Goal: Task Accomplishment & Management: Manage account settings

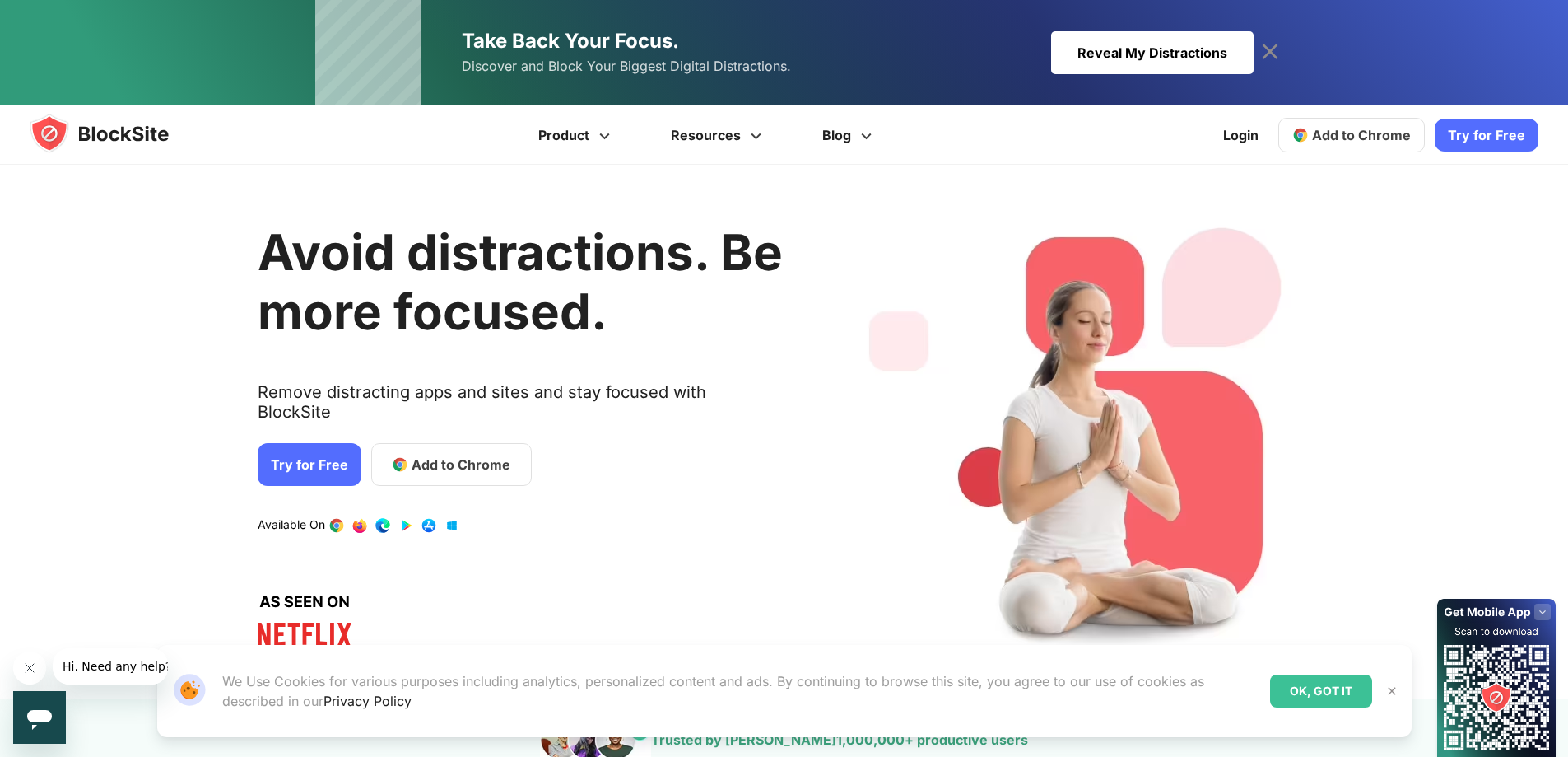
click at [1329, 690] on div "OK, GOT IT" at bounding box center [1321, 691] width 102 height 33
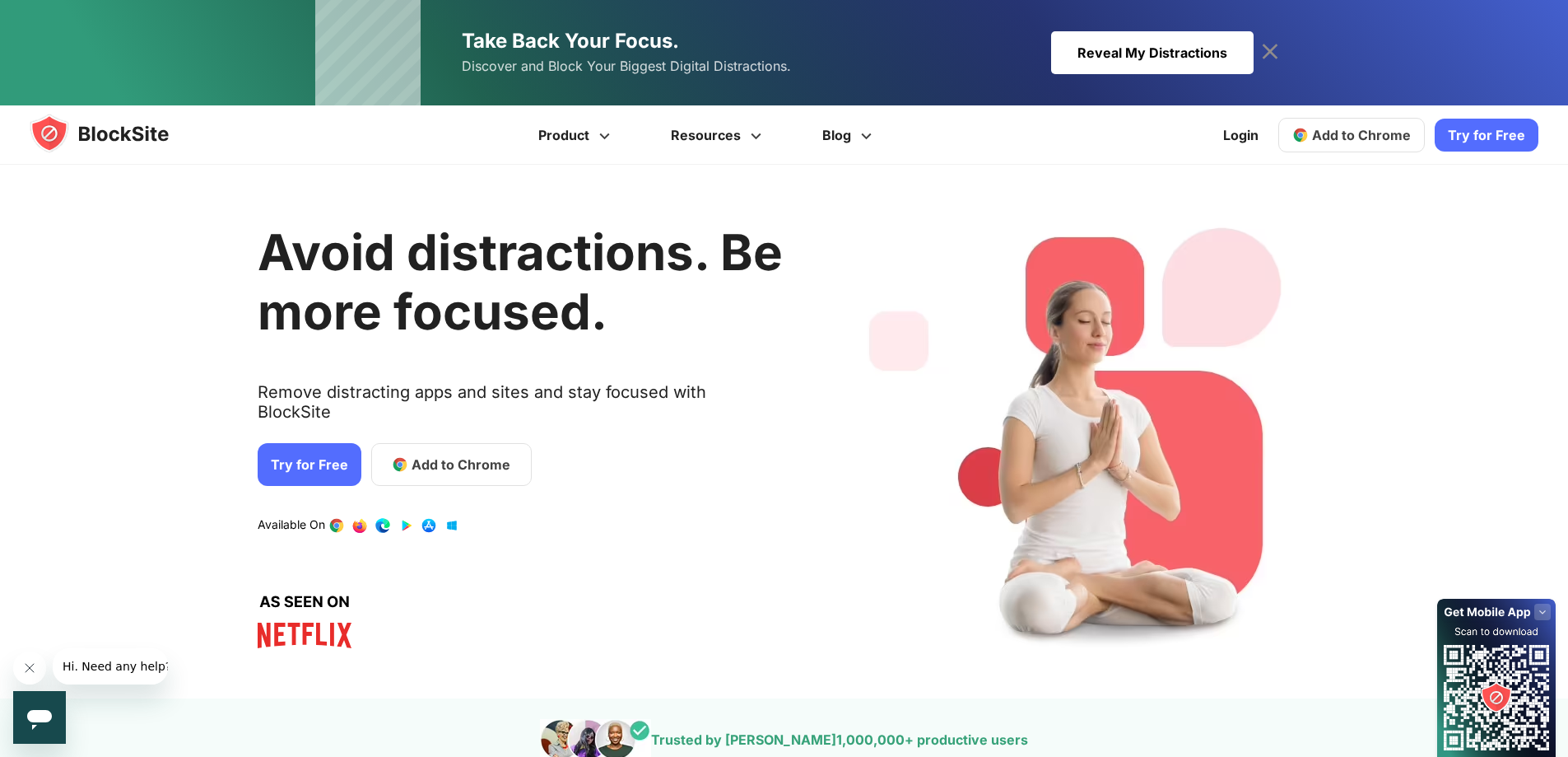
click at [420, 454] on span "Add to Chrome" at bounding box center [461, 464] width 99 height 19
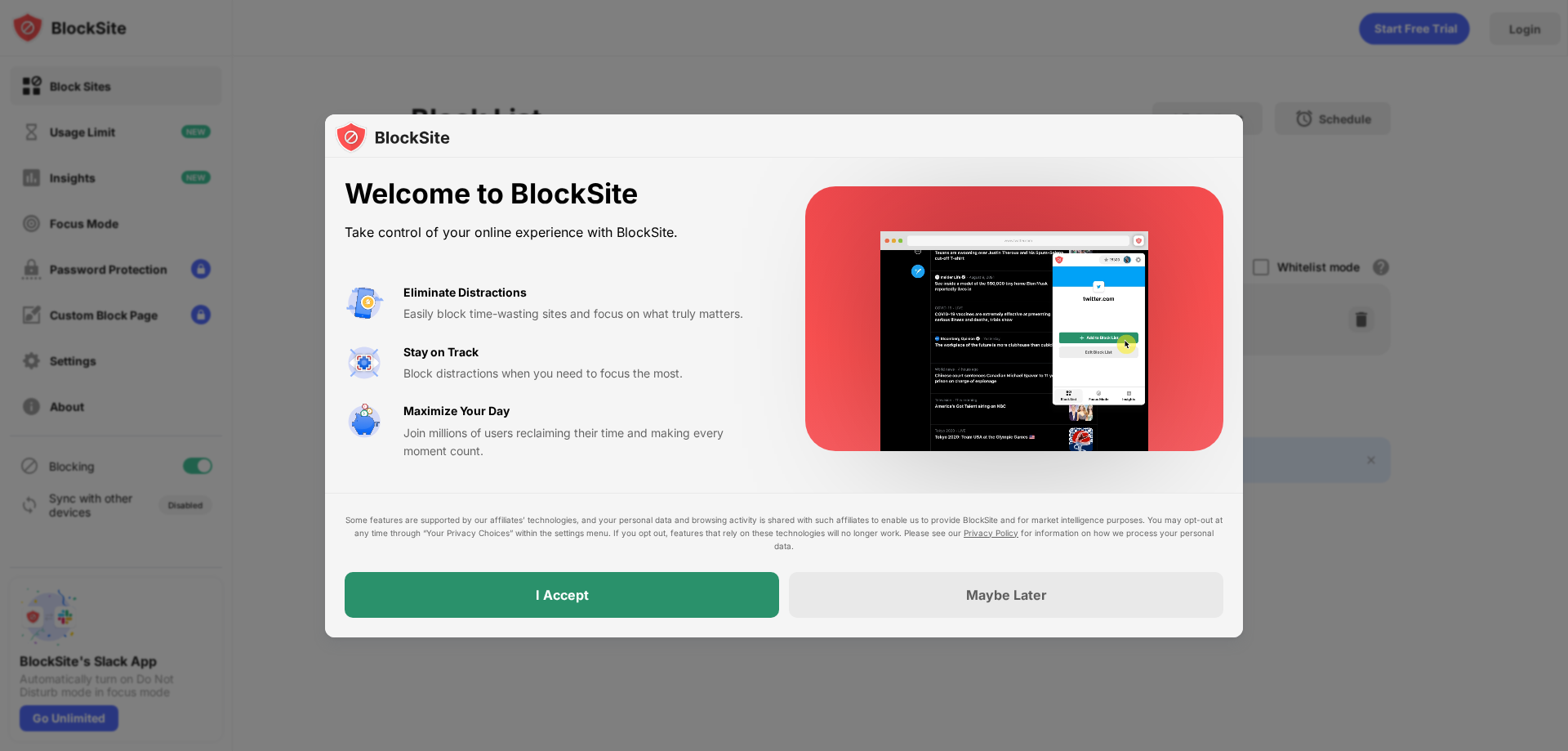
click at [618, 601] on div "I Accept" at bounding box center [561, 595] width 434 height 46
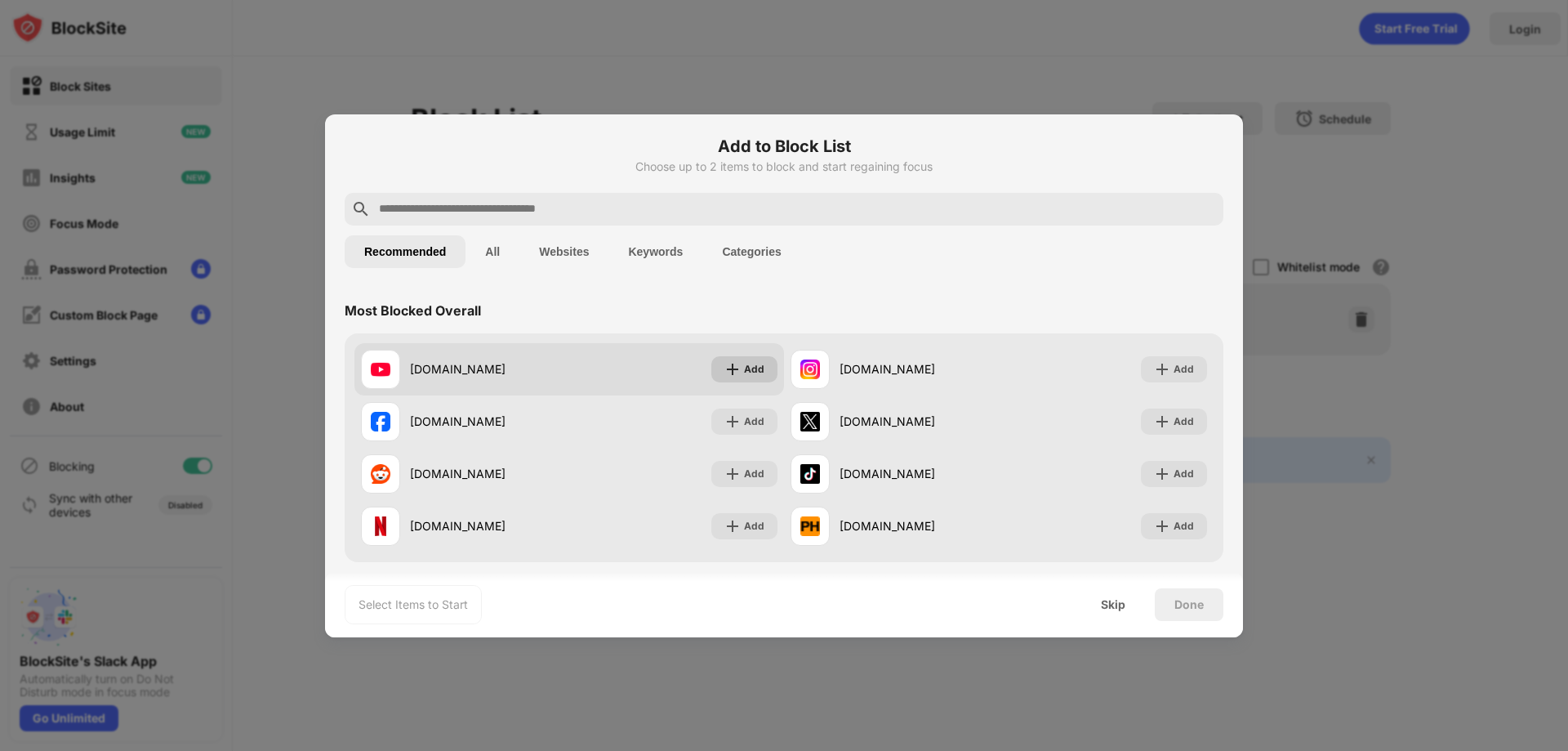
click at [734, 376] on img at bounding box center [733, 369] width 16 height 16
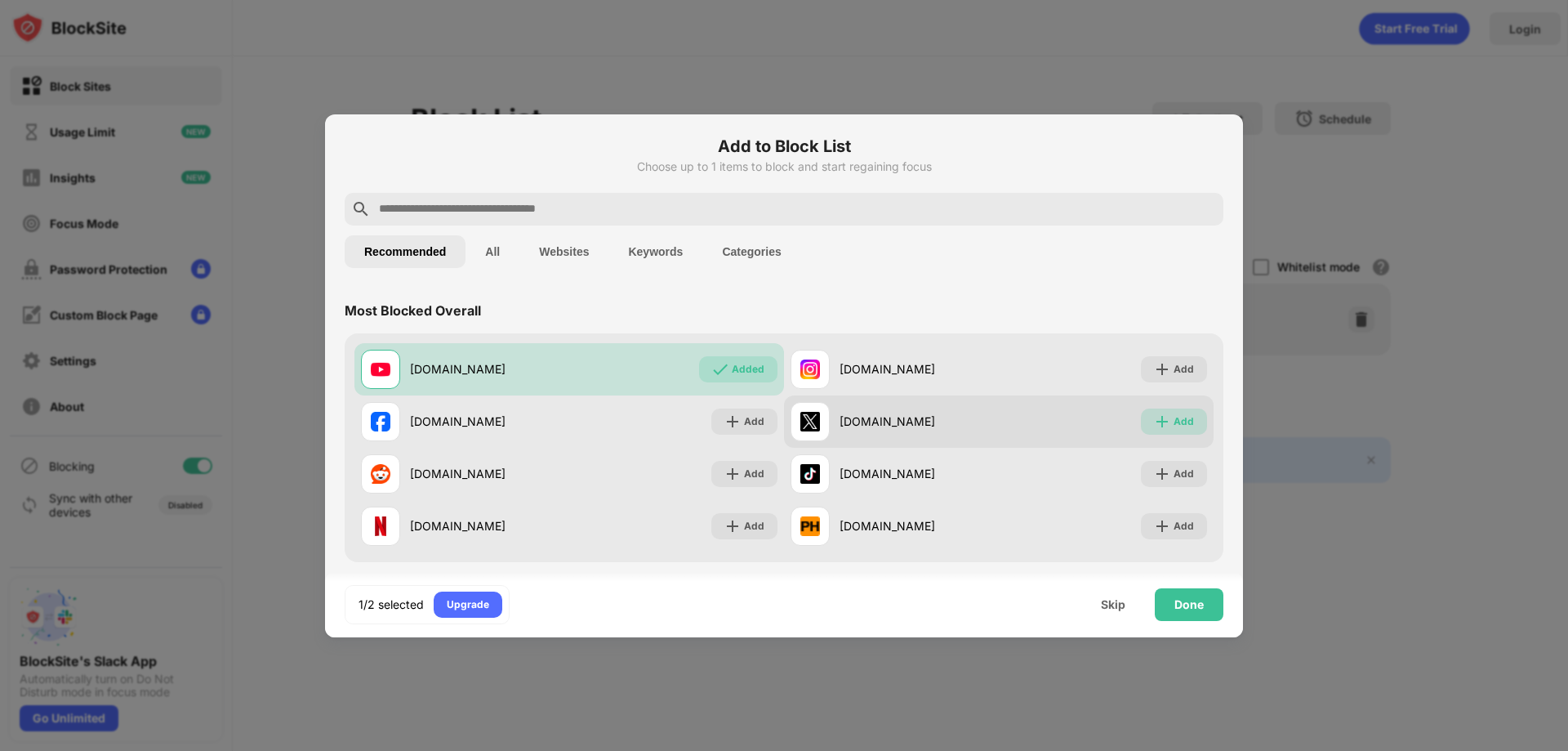
click at [1173, 424] on div "Add" at bounding box center [1183, 421] width 20 height 16
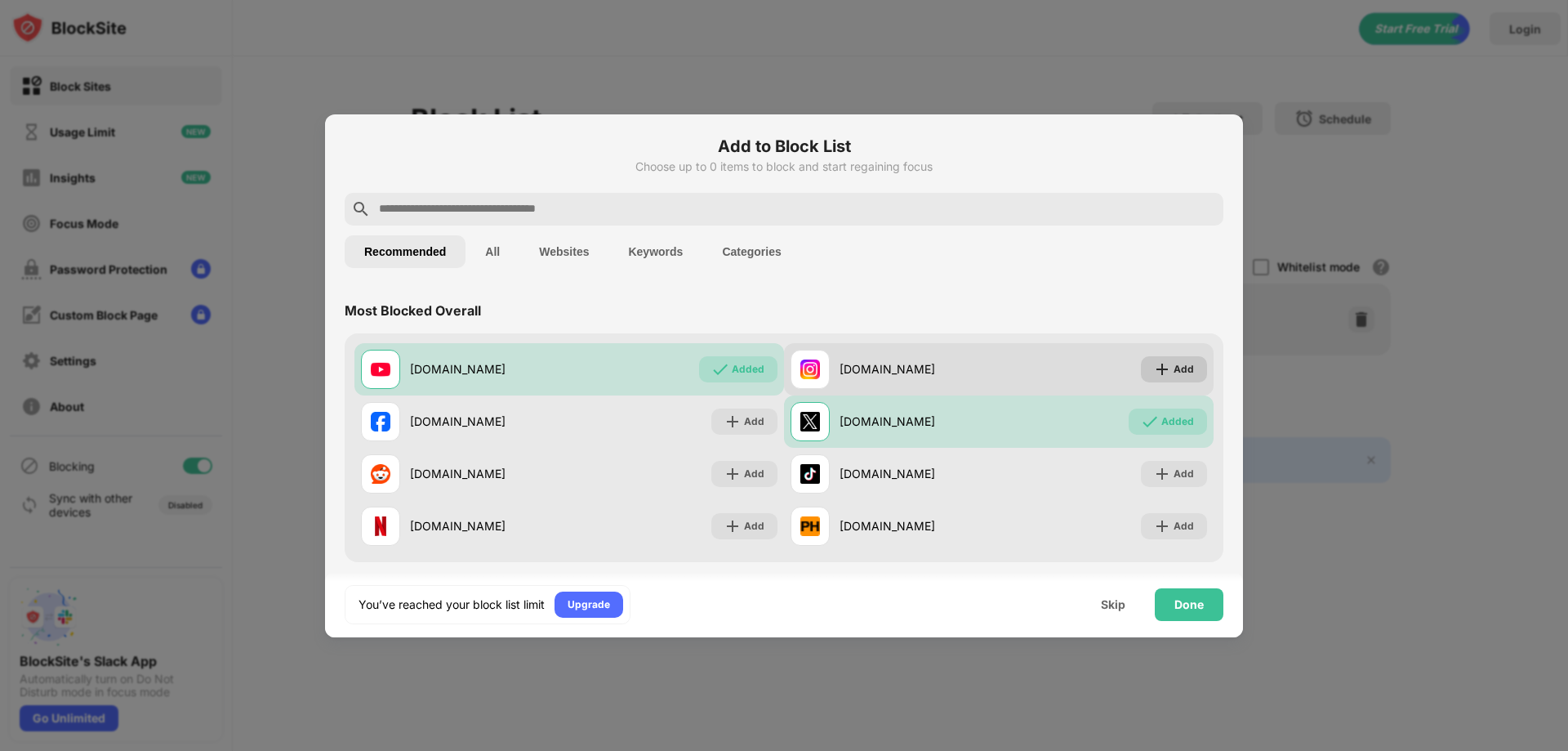
click at [1173, 364] on div "Add" at bounding box center [1183, 369] width 20 height 16
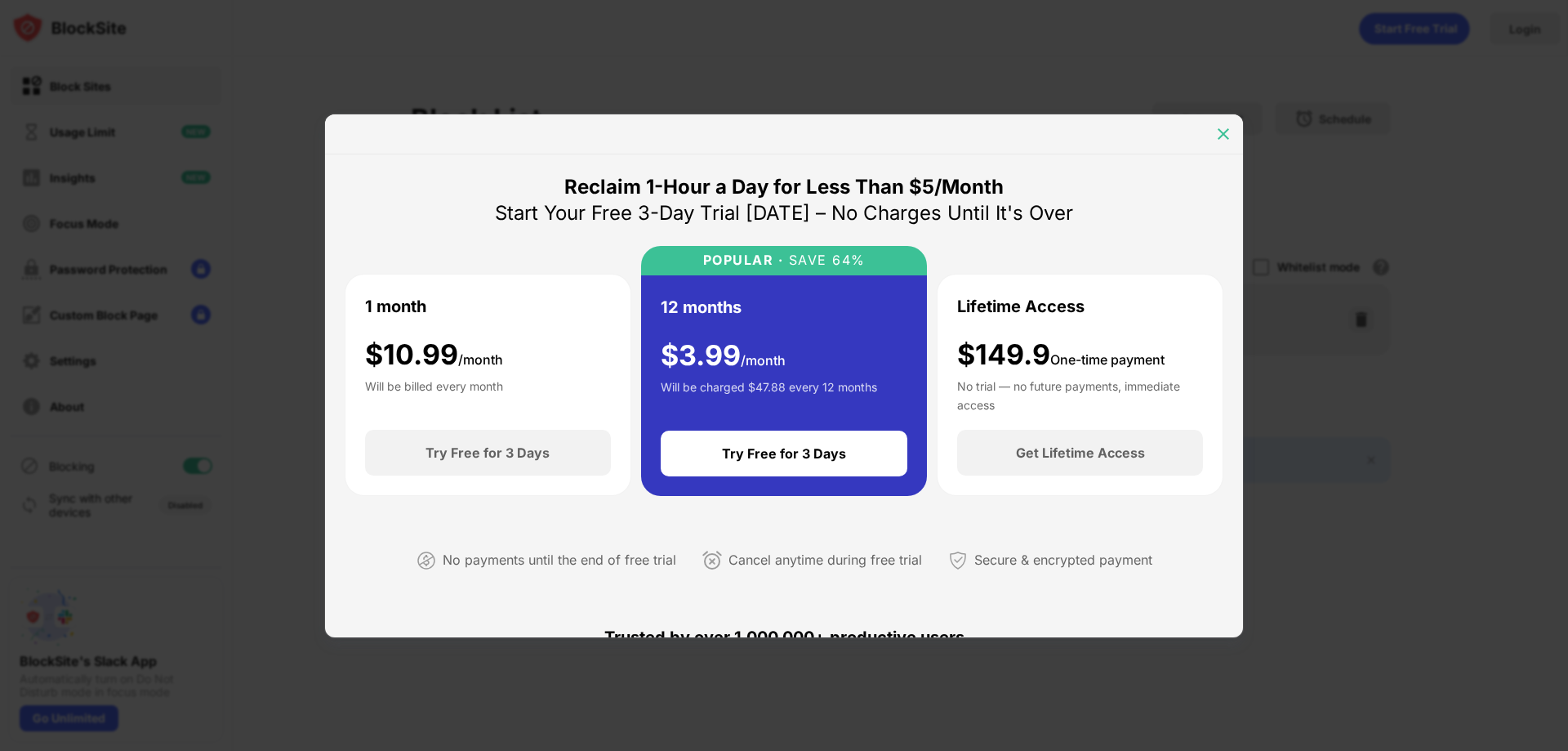
click at [1221, 131] on img at bounding box center [1223, 134] width 16 height 16
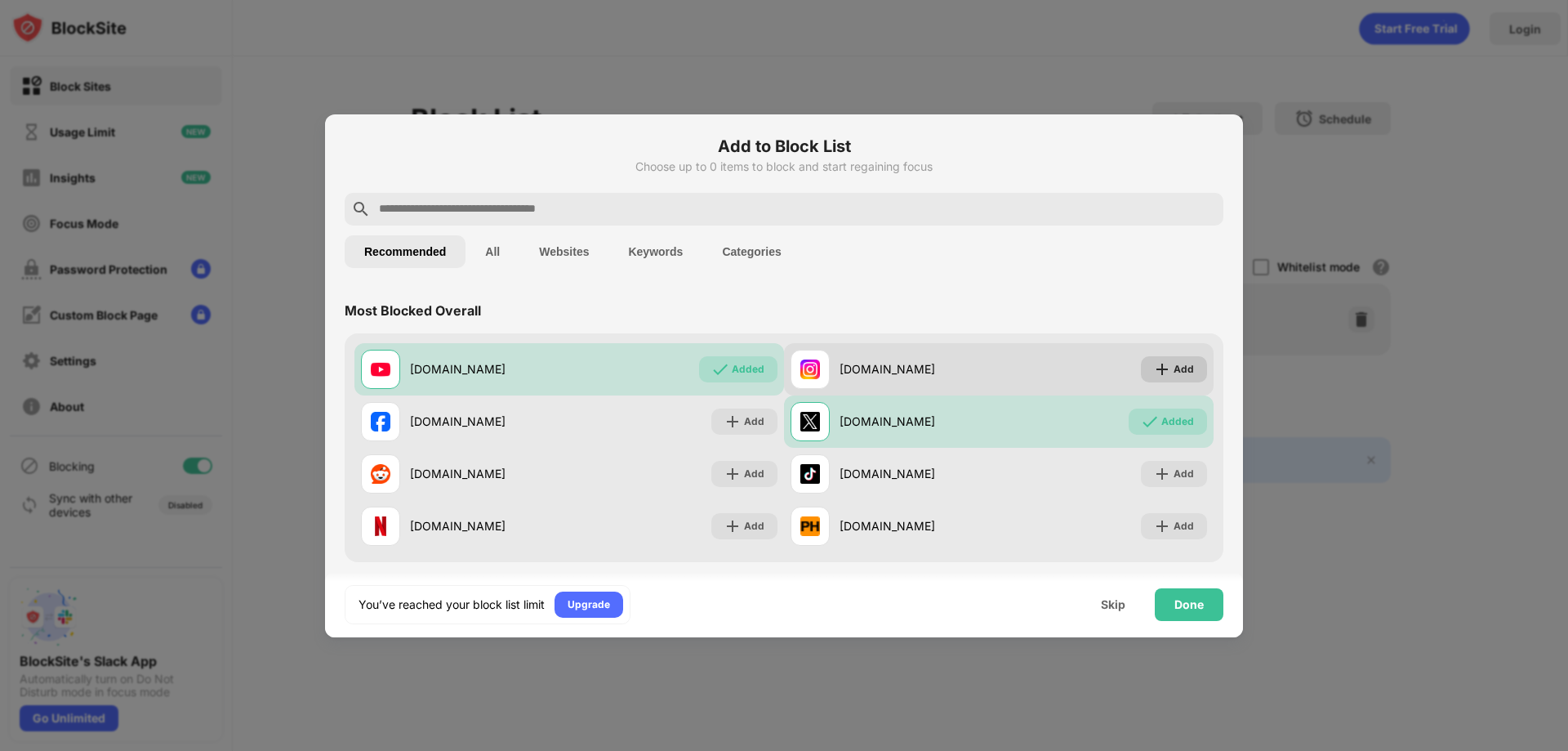
click at [1154, 370] on img at bounding box center [1162, 369] width 16 height 16
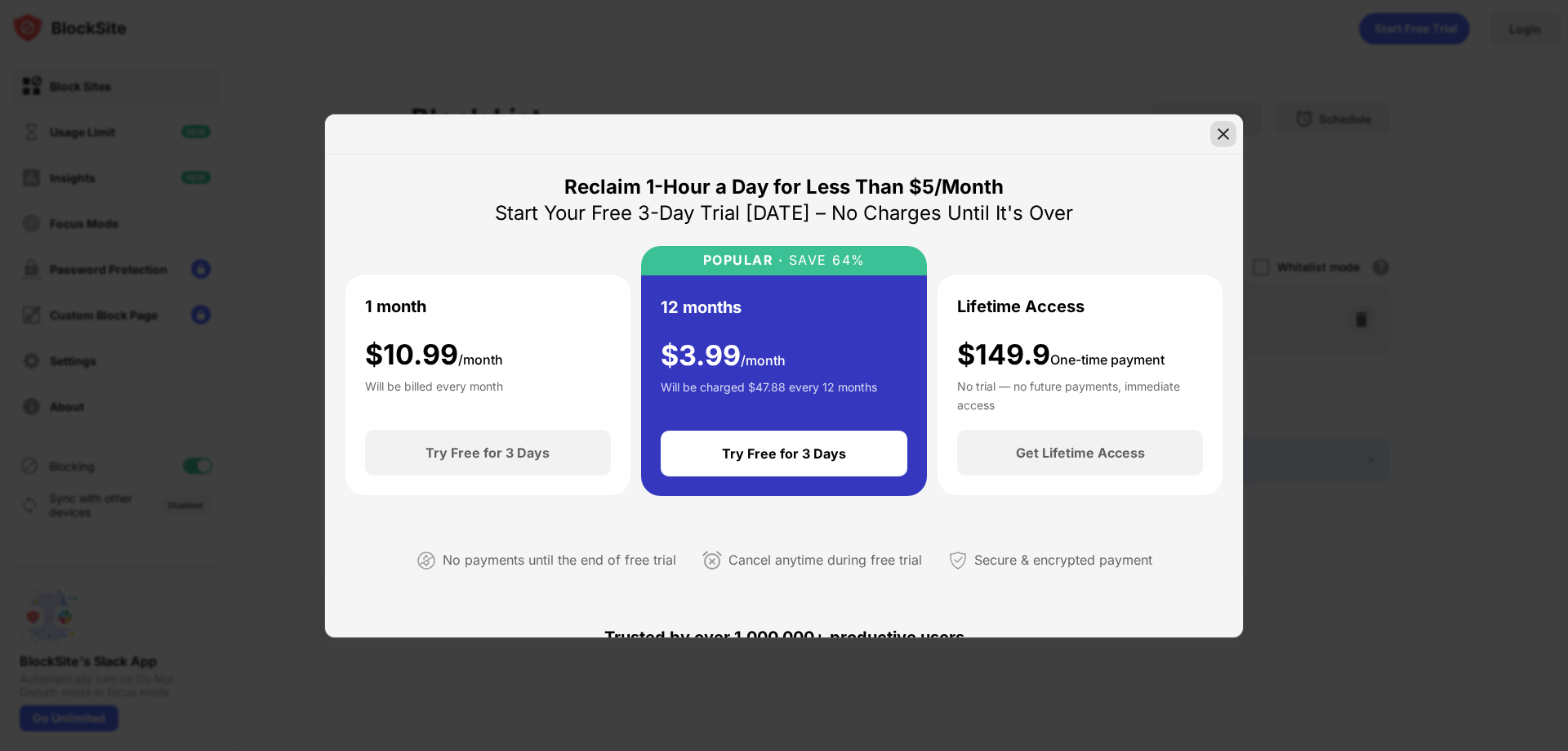
click at [1223, 132] on img at bounding box center [1223, 134] width 16 height 16
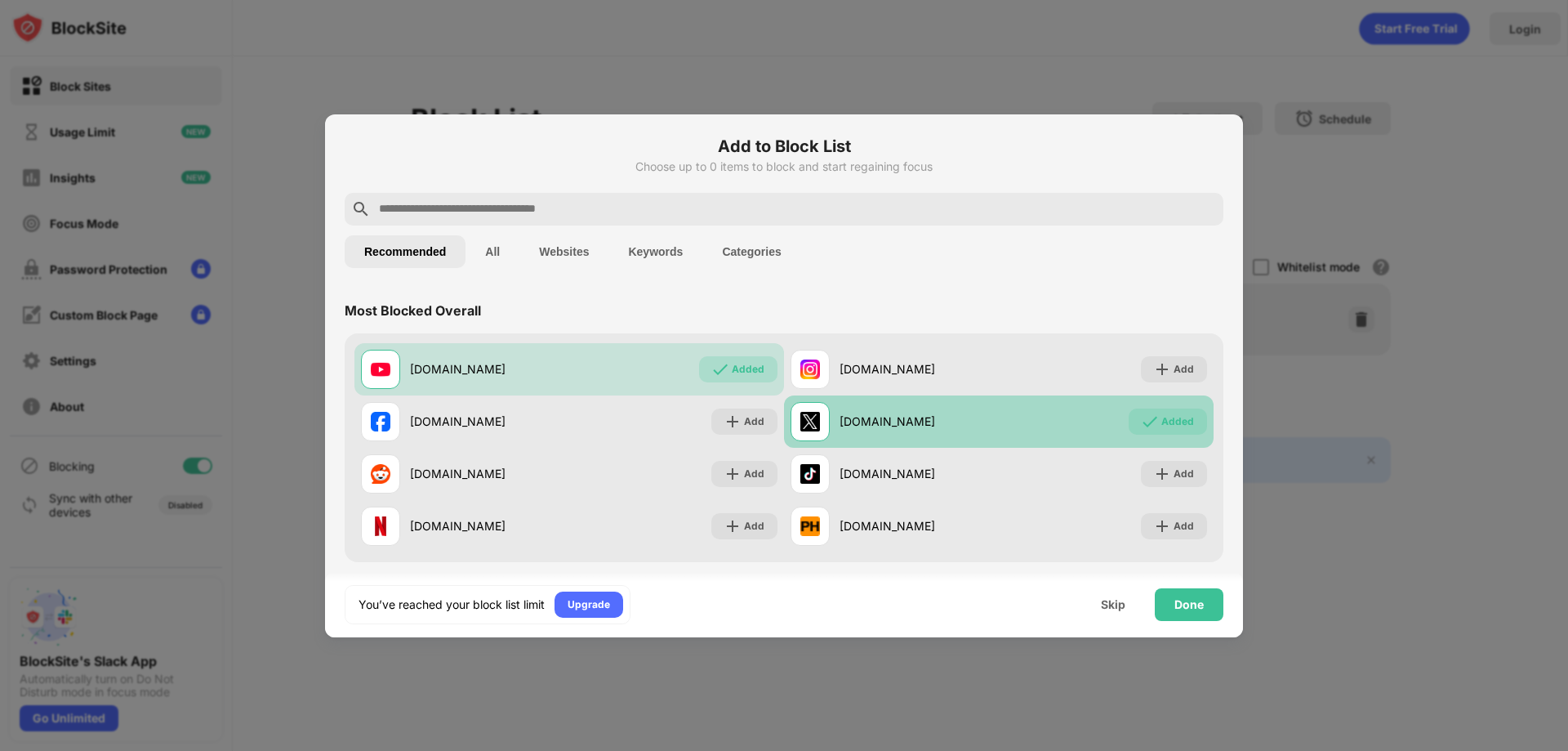
click at [1162, 427] on div "Added" at bounding box center [1178, 421] width 33 height 16
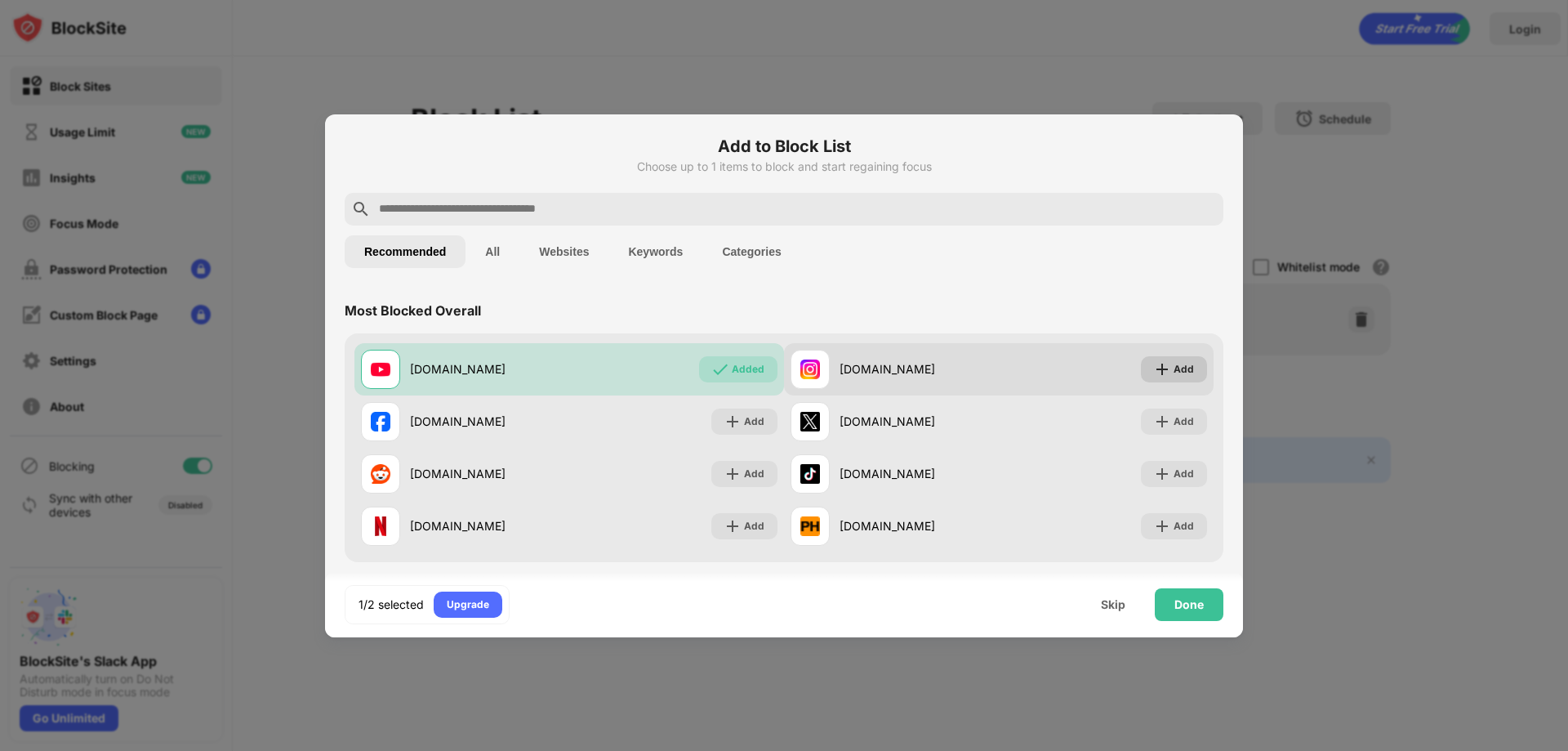
click at [1173, 374] on div "Add" at bounding box center [1183, 369] width 20 height 16
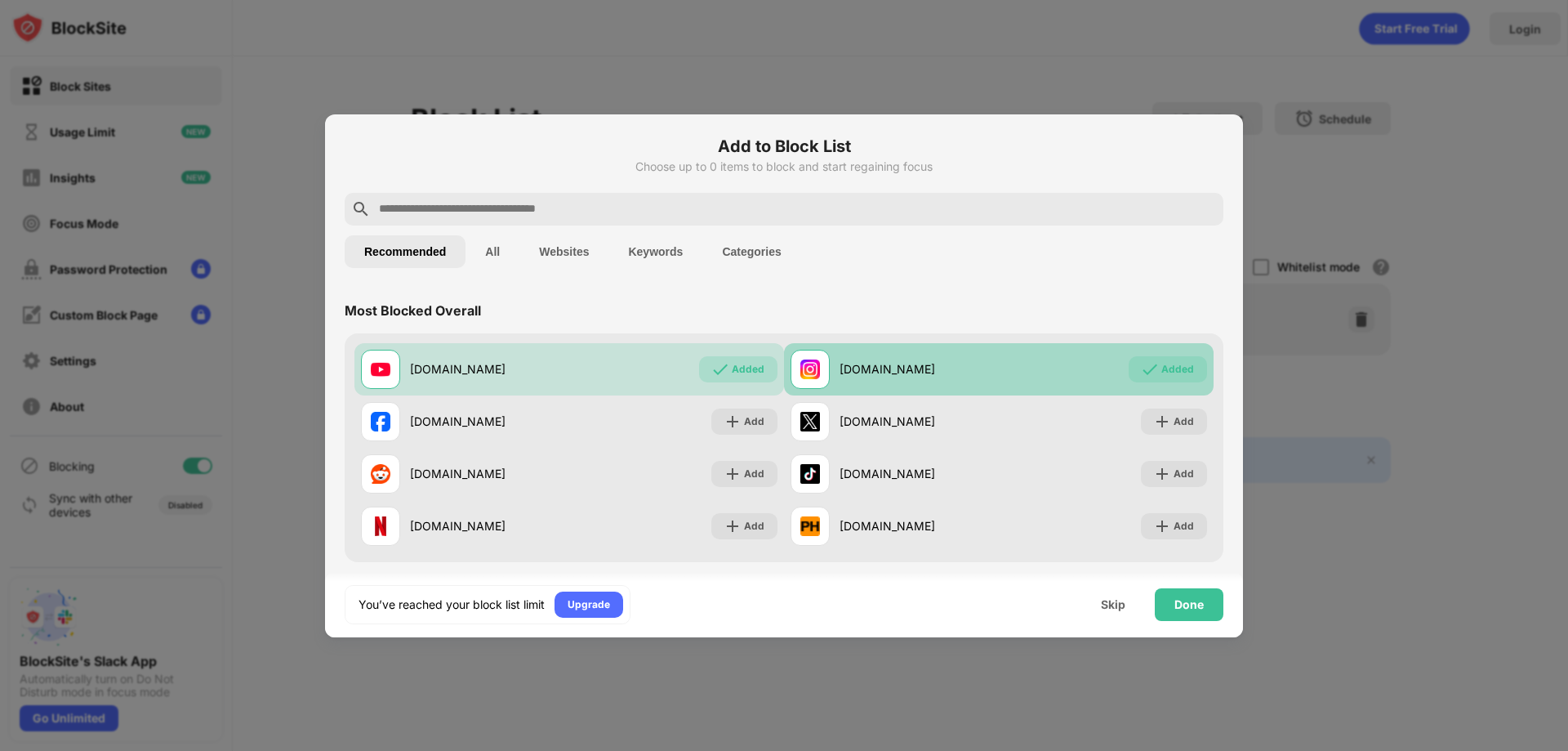
click at [1169, 374] on div "Added" at bounding box center [1178, 369] width 33 height 16
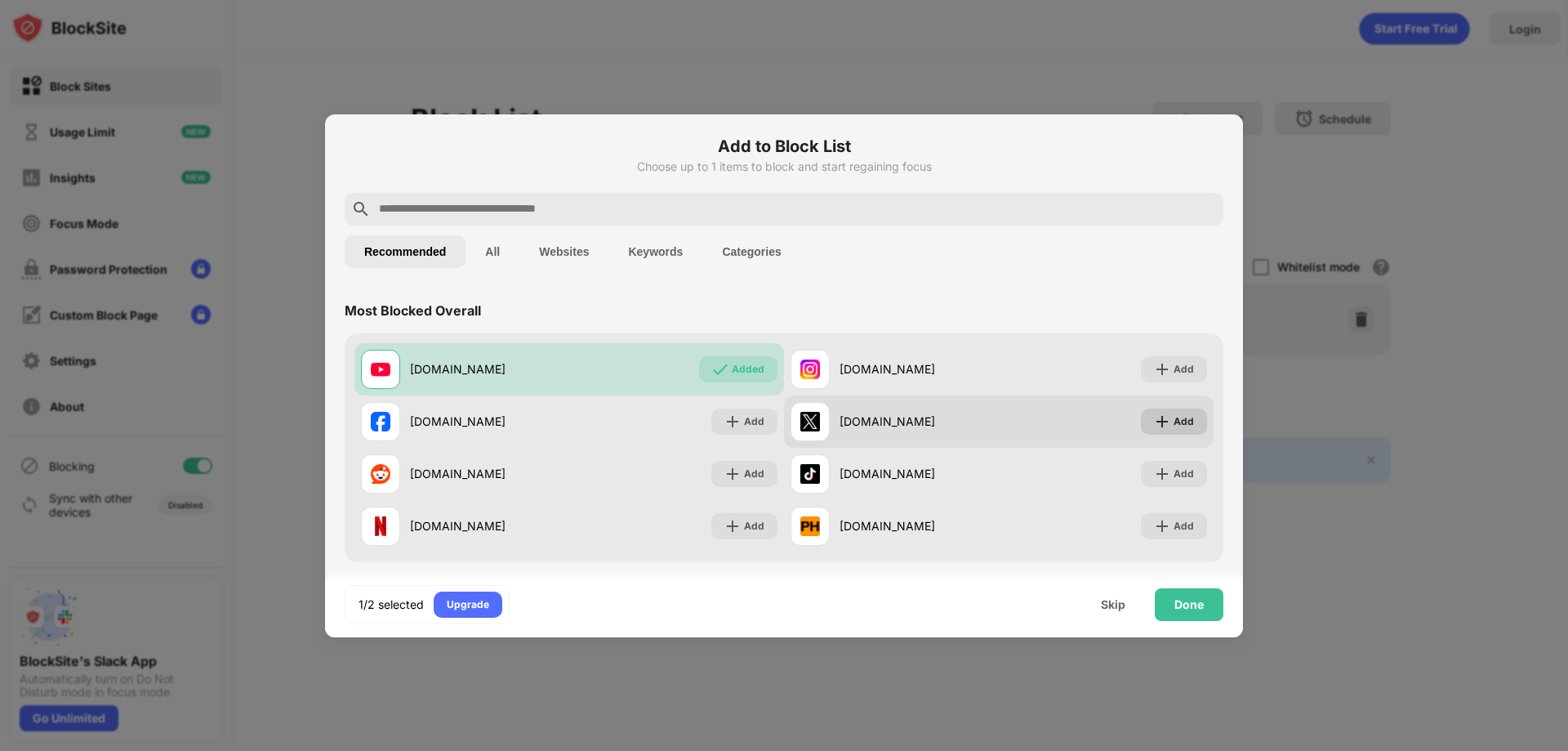
click at [1162, 416] on div "Add" at bounding box center [1173, 421] width 66 height 26
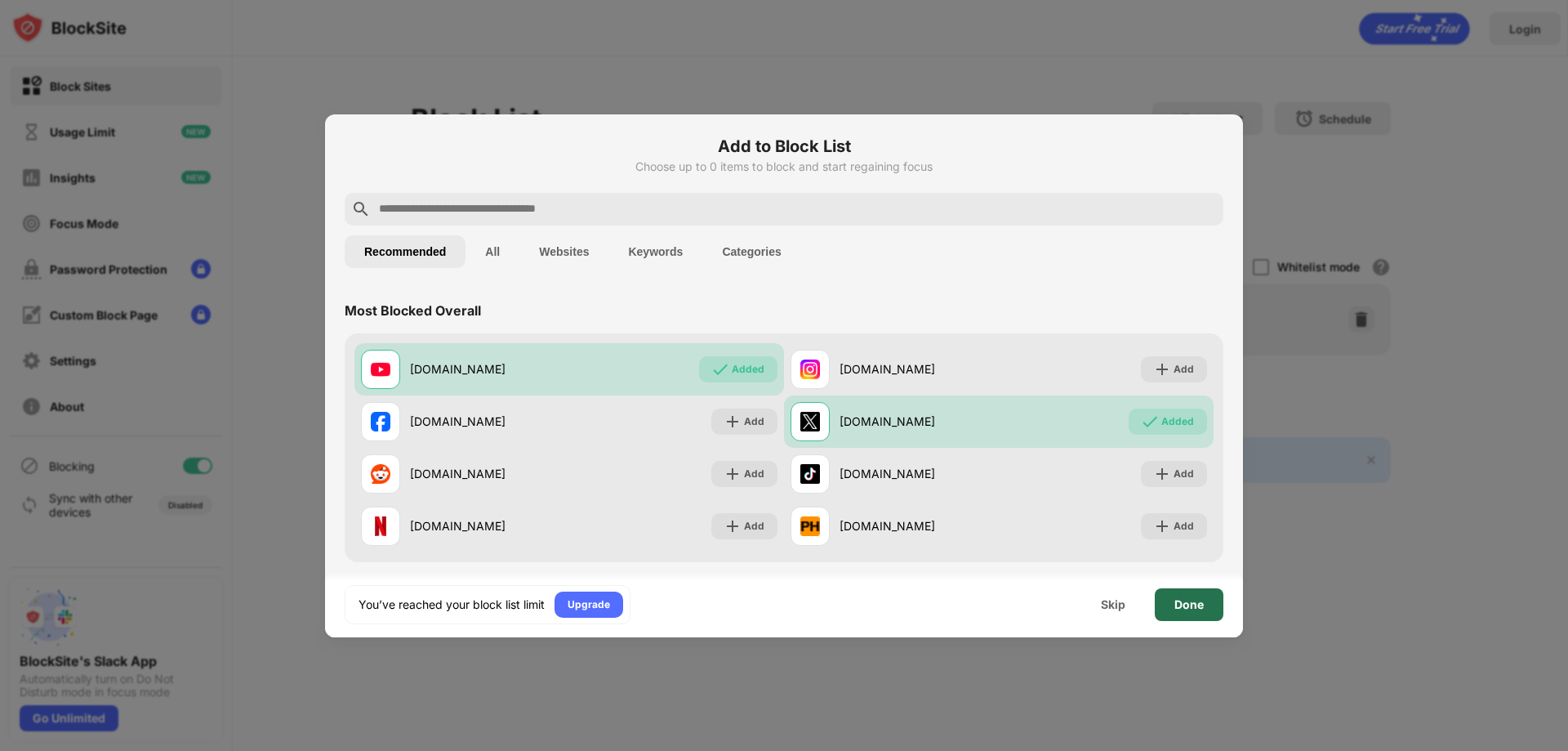
click at [1181, 603] on div "Done" at bounding box center [1189, 605] width 30 height 13
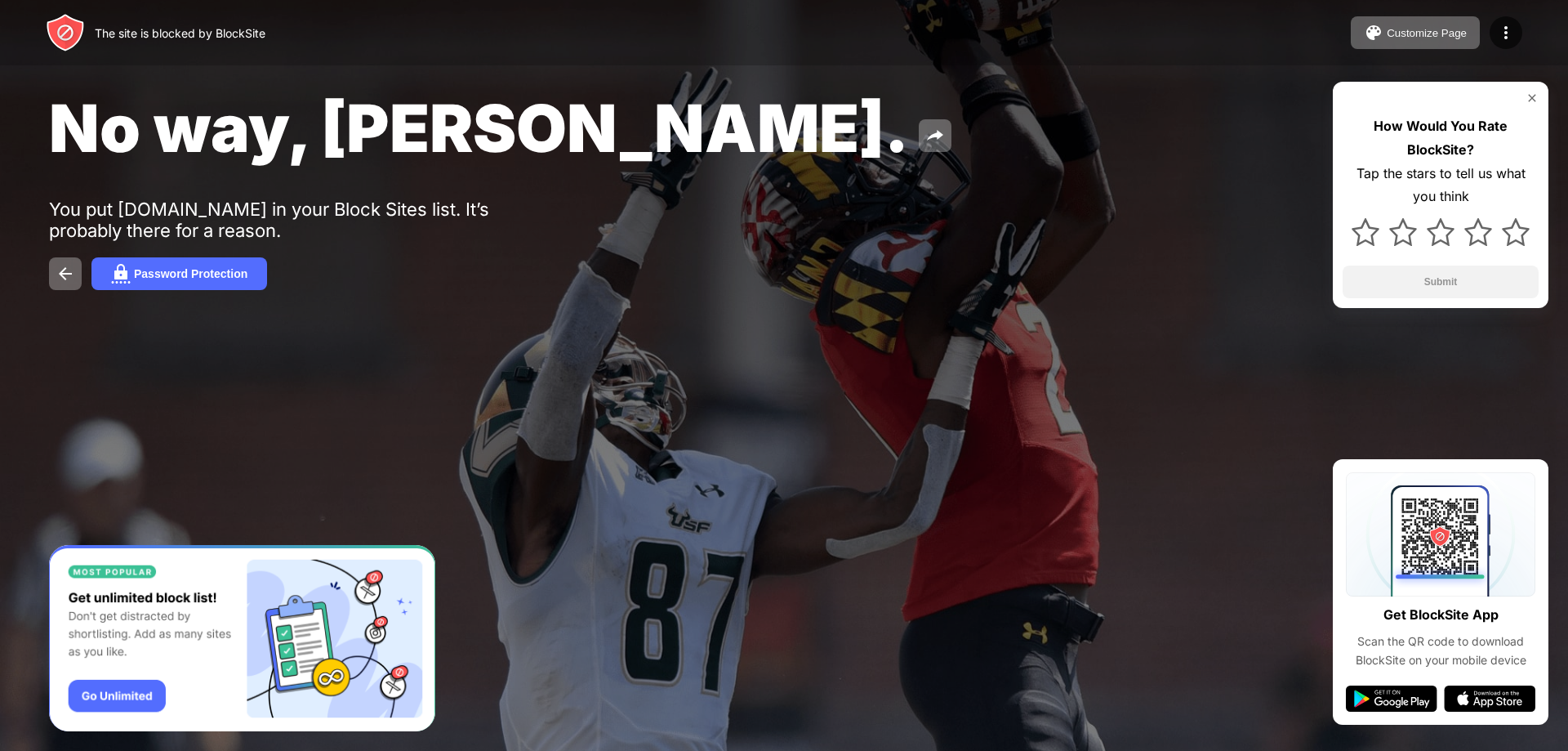
click at [1535, 98] on img at bounding box center [1532, 98] width 13 height 13
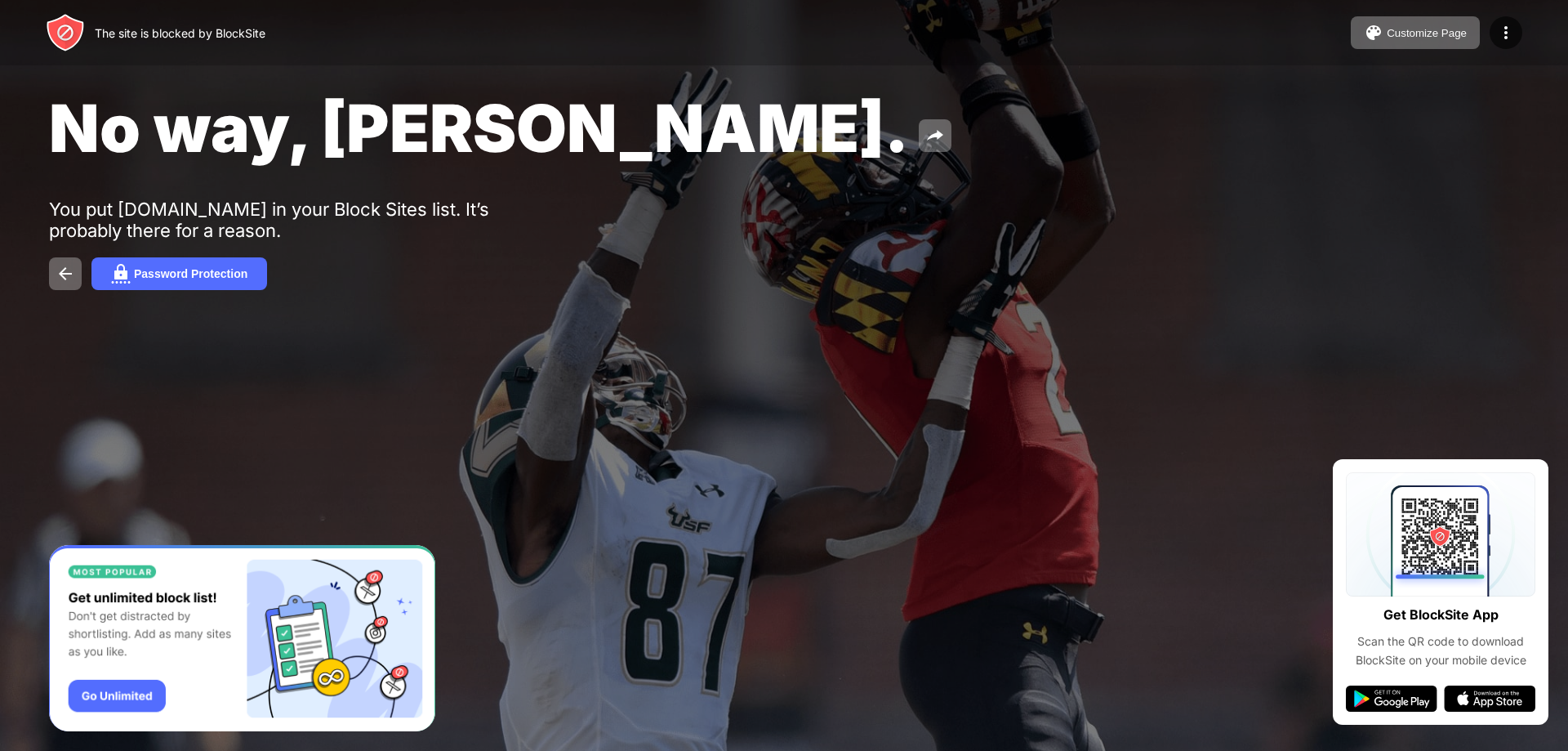
click at [112, 694] on img "Banner Message" at bounding box center [242, 638] width 386 height 187
click at [240, 275] on div "Password Protection" at bounding box center [191, 273] width 114 height 13
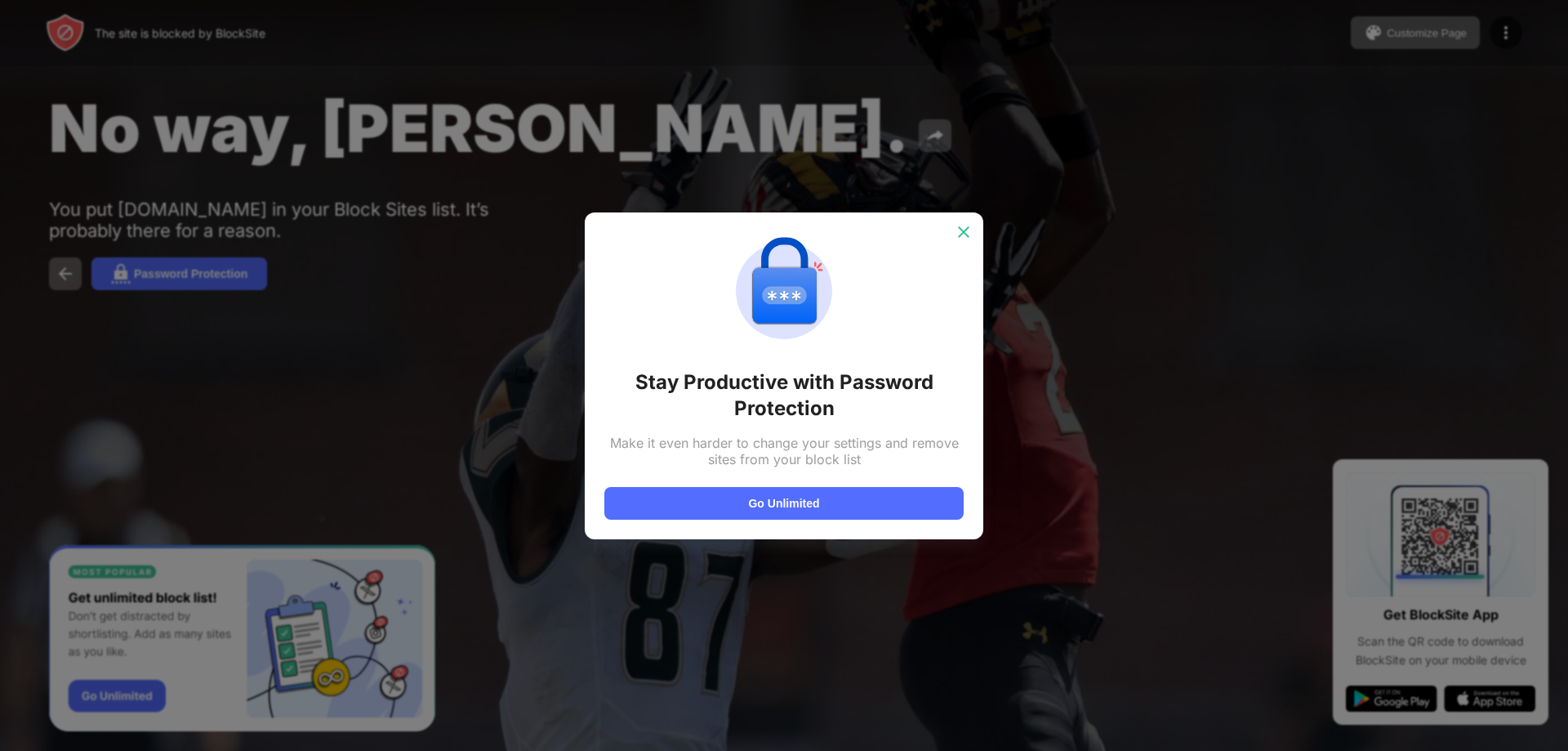
click at [968, 230] on img at bounding box center [964, 231] width 16 height 16
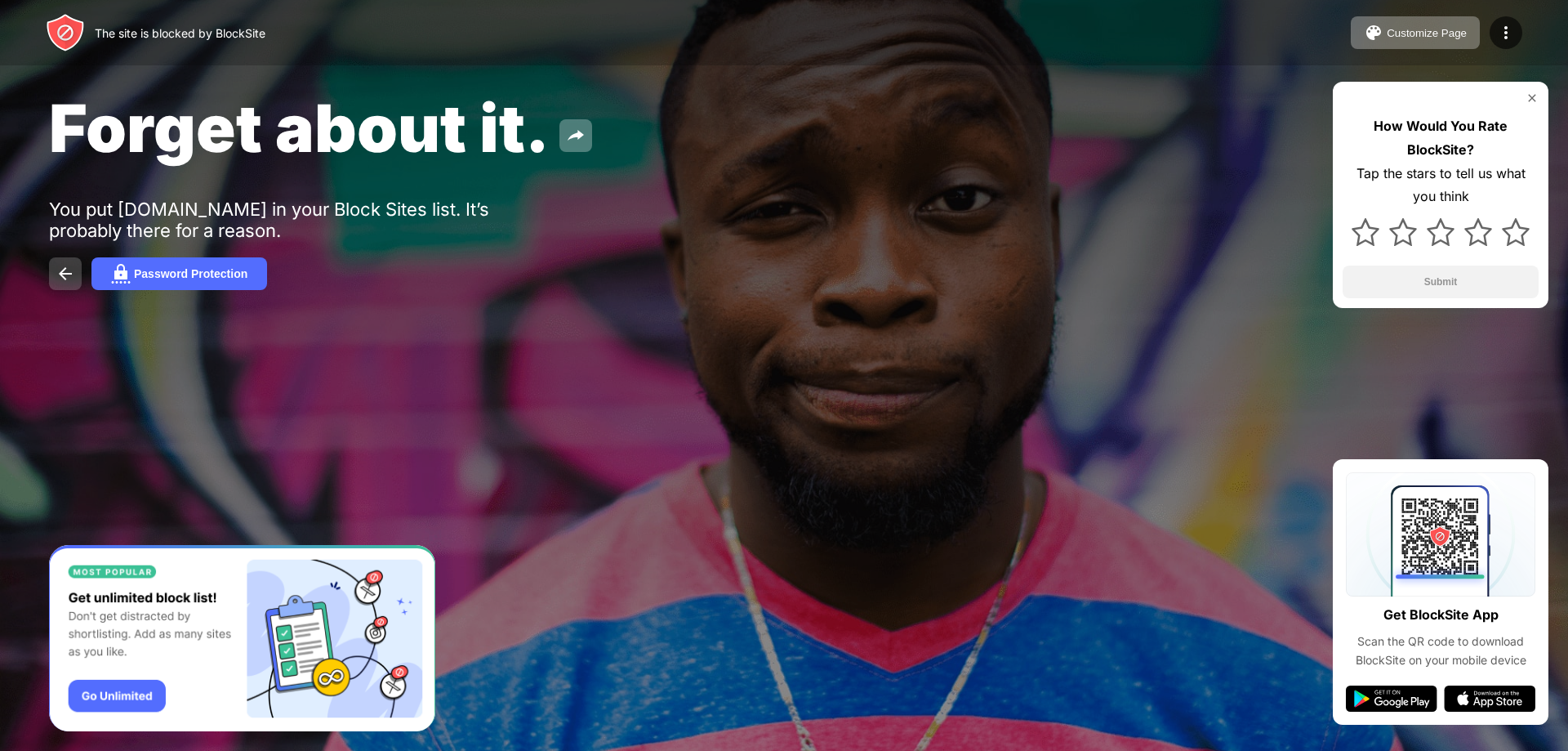
click at [51, 272] on button at bounding box center [65, 273] width 33 height 33
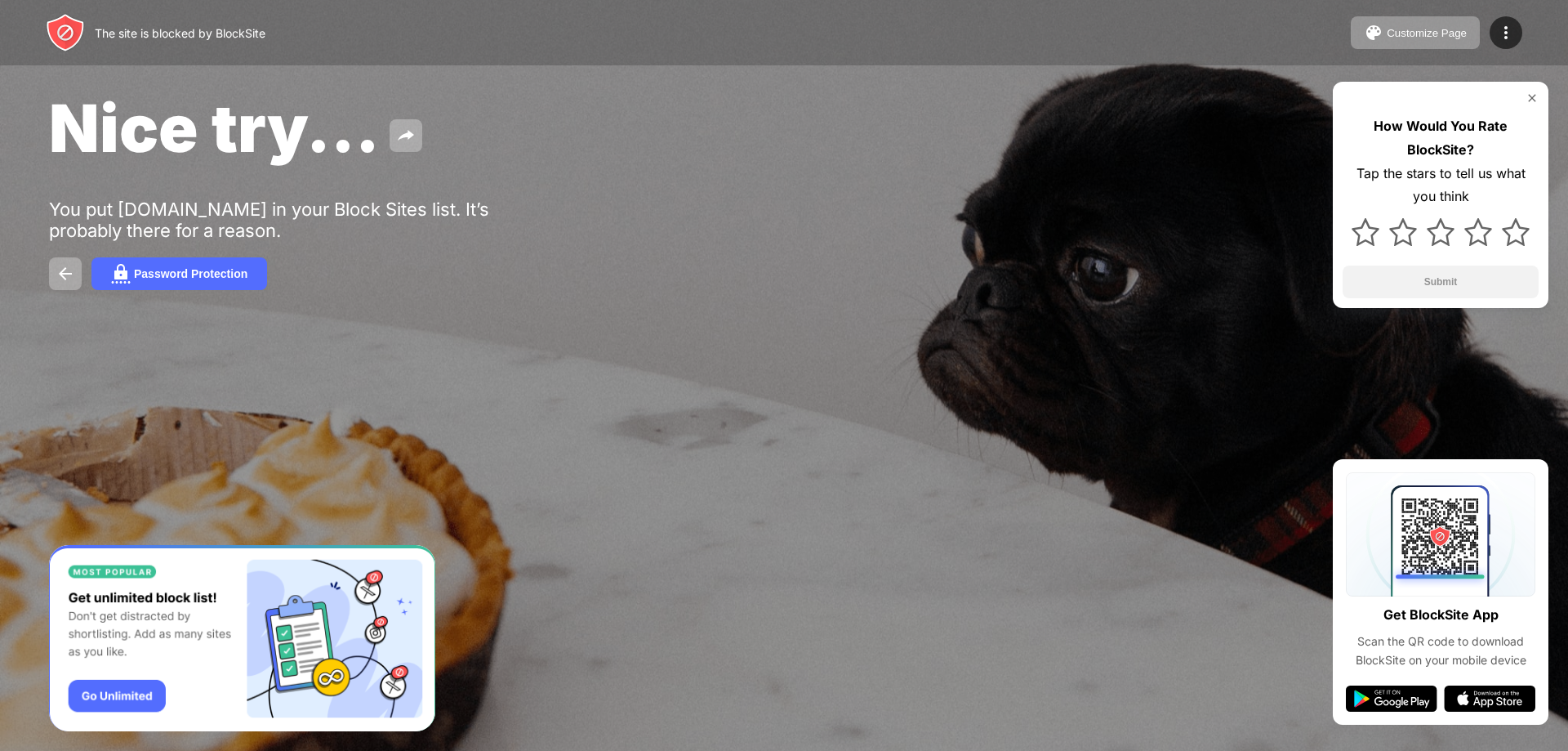
click at [1531, 101] on img at bounding box center [1532, 98] width 13 height 13
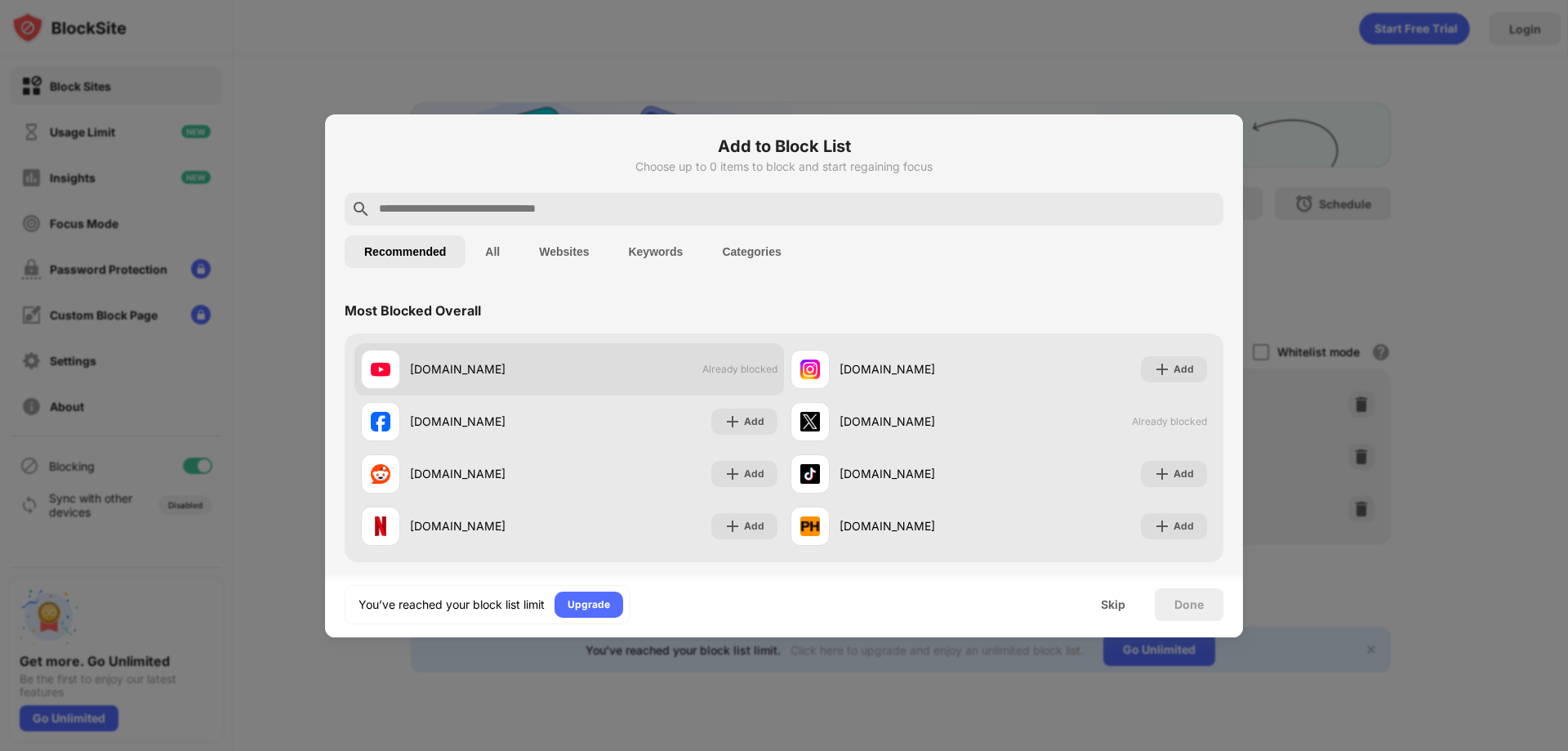
click at [717, 368] on span "Already blocked" at bounding box center [740, 369] width 75 height 13
click at [403, 368] on div "youtube.com" at bounding box center [465, 369] width 208 height 39
click at [720, 370] on span "Already blocked" at bounding box center [740, 369] width 75 height 13
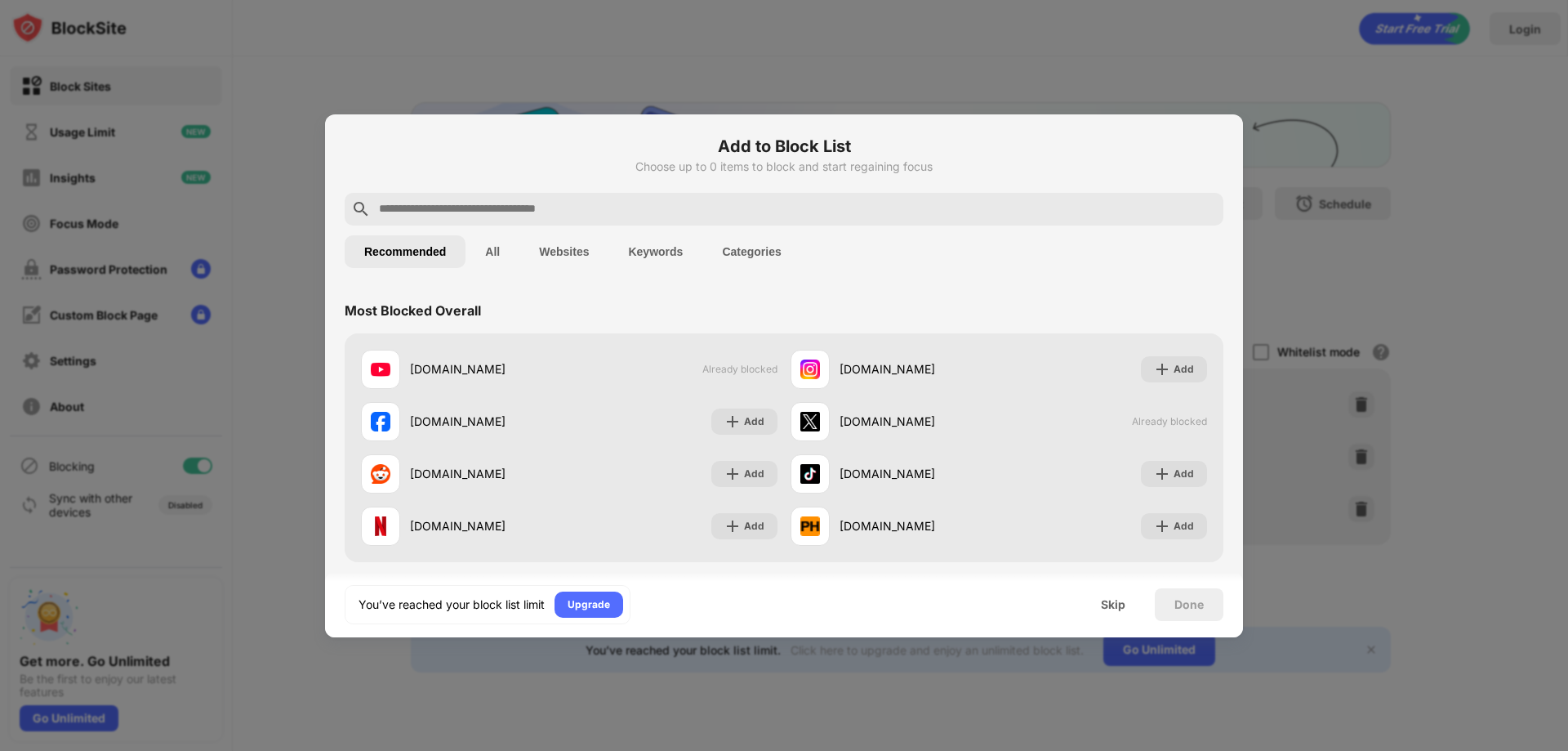
click at [1325, 132] on div at bounding box center [784, 376] width 1568 height 751
click at [1127, 601] on div "Skip" at bounding box center [1113, 605] width 64 height 33
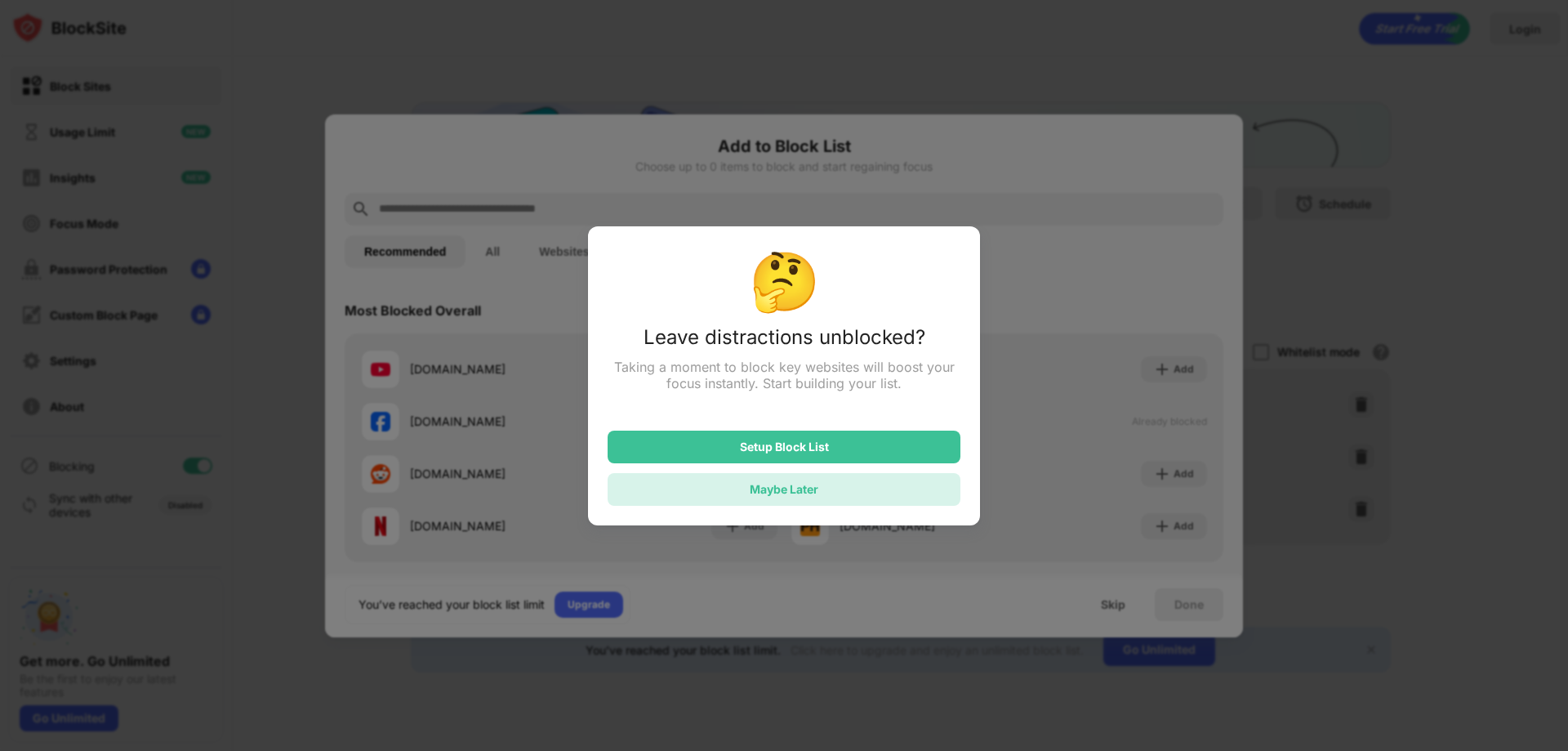
click at [811, 487] on div "Maybe Later" at bounding box center [784, 489] width 68 height 13
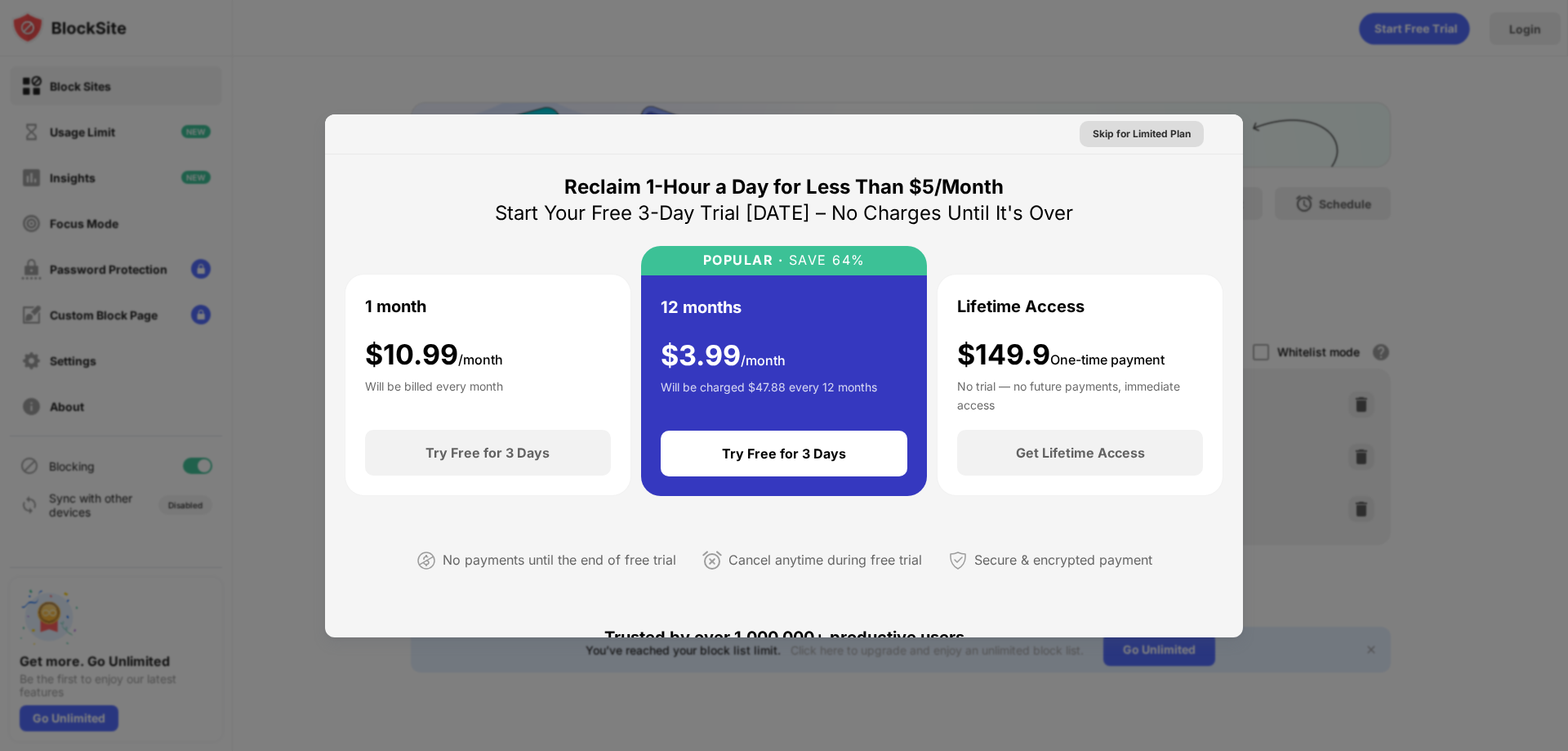
click at [1118, 141] on div "Skip for Limited Plan" at bounding box center [1142, 134] width 98 height 16
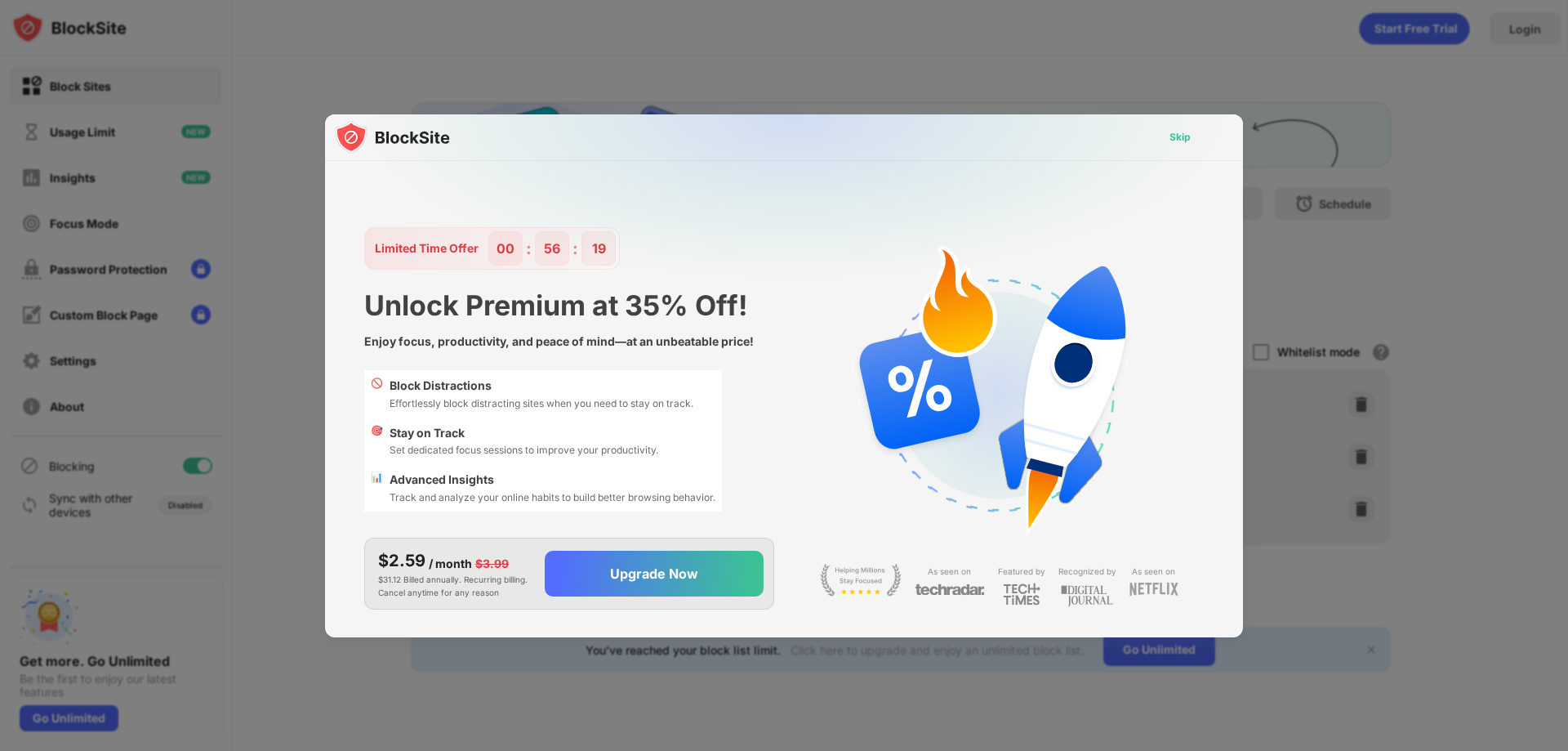
click at [1185, 133] on div "Skip" at bounding box center [1180, 137] width 21 height 16
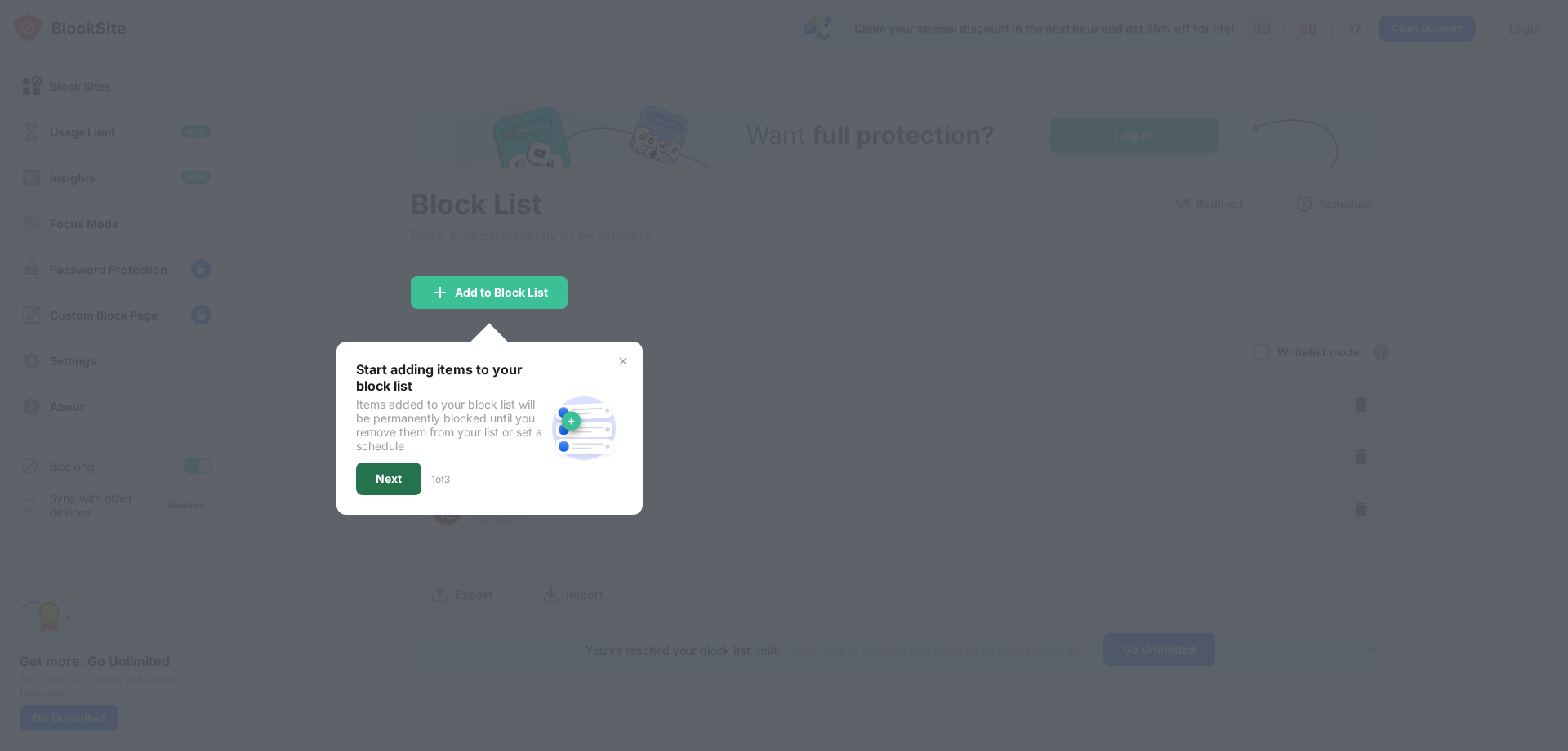
click at [391, 477] on div "Next" at bounding box center [388, 479] width 26 height 13
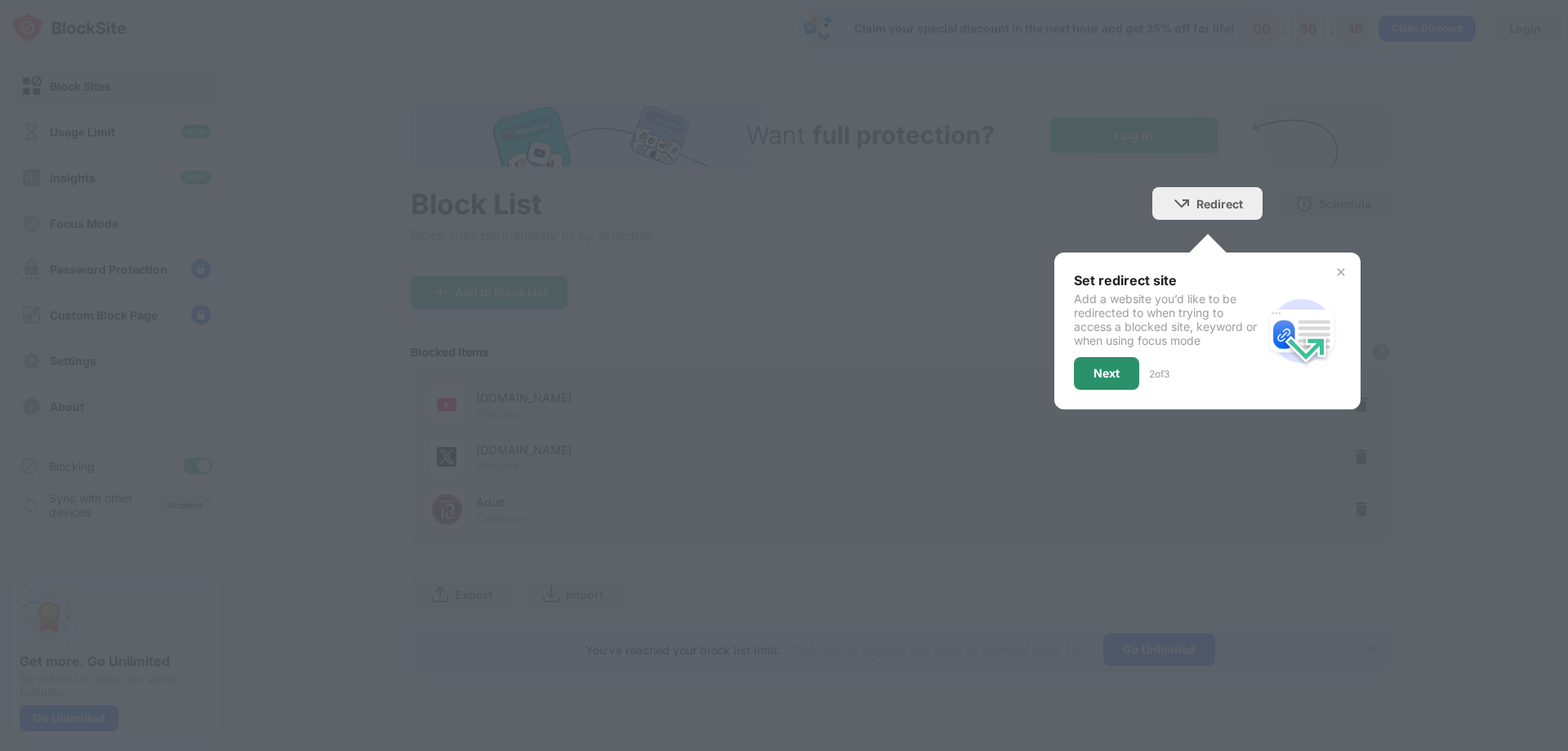
click at [1107, 375] on div "Next" at bounding box center [1106, 374] width 26 height 13
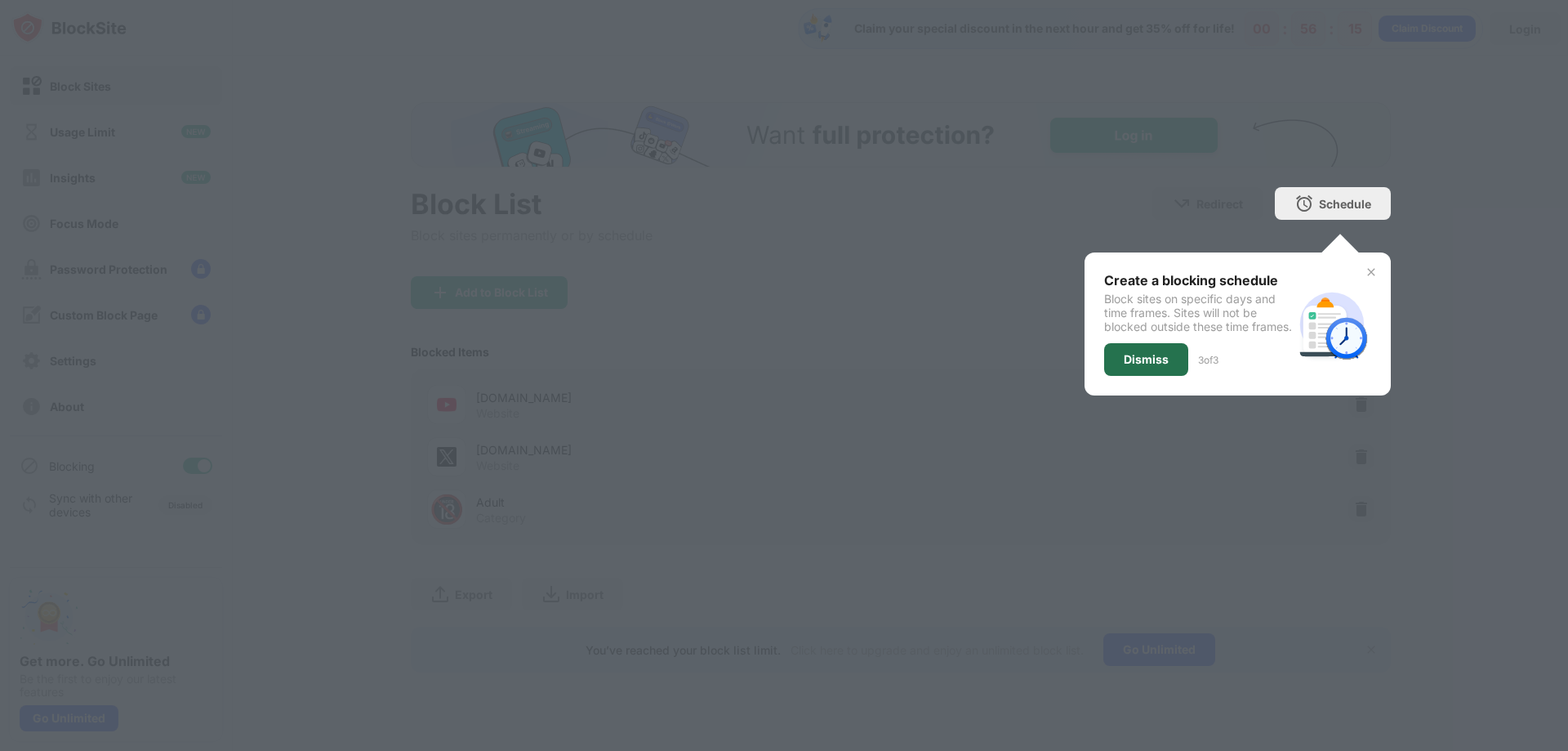
click at [1144, 366] on div "Dismiss" at bounding box center [1146, 360] width 45 height 13
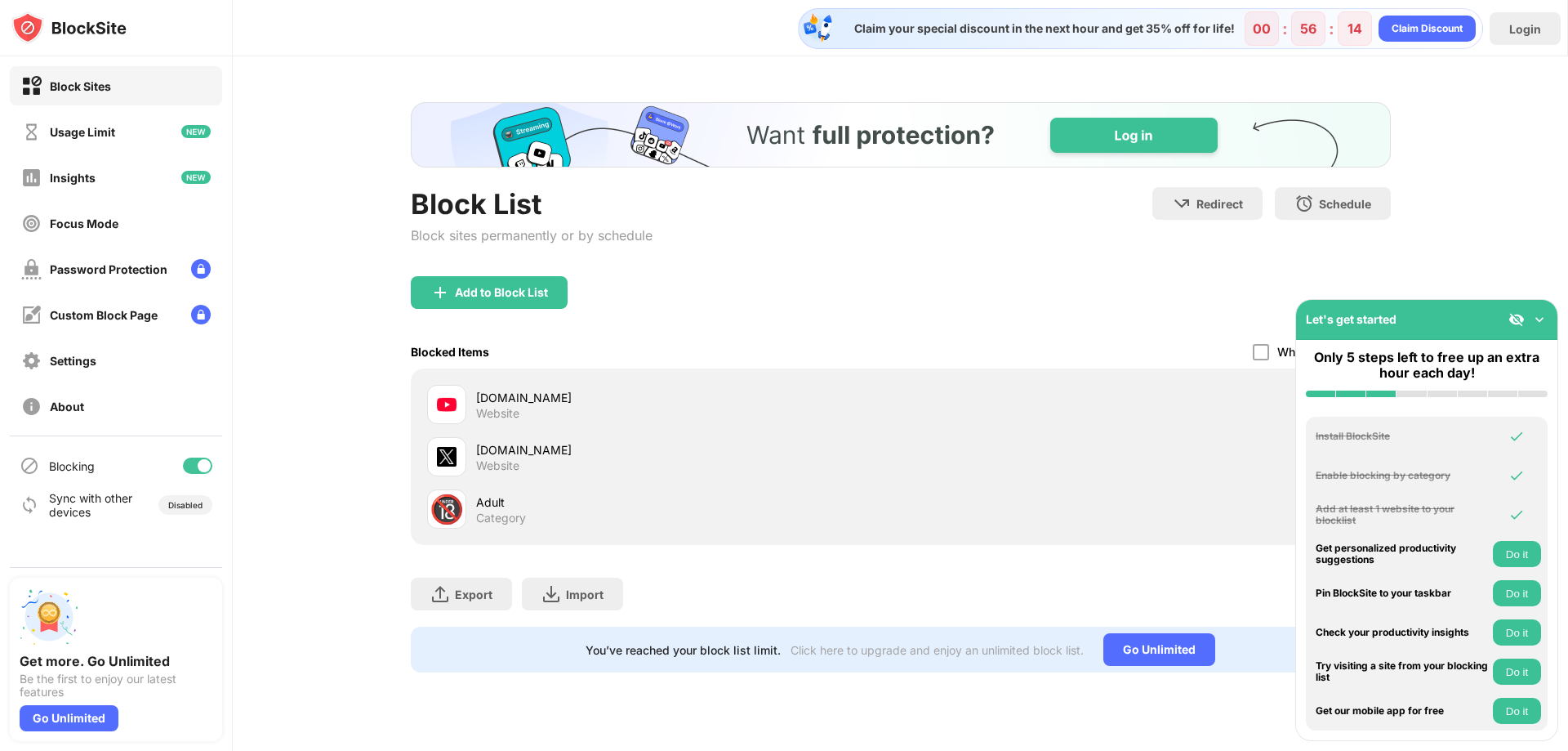
click at [476, 413] on div "Website" at bounding box center [498, 413] width 43 height 14
click at [1539, 316] on img at bounding box center [1539, 319] width 16 height 16
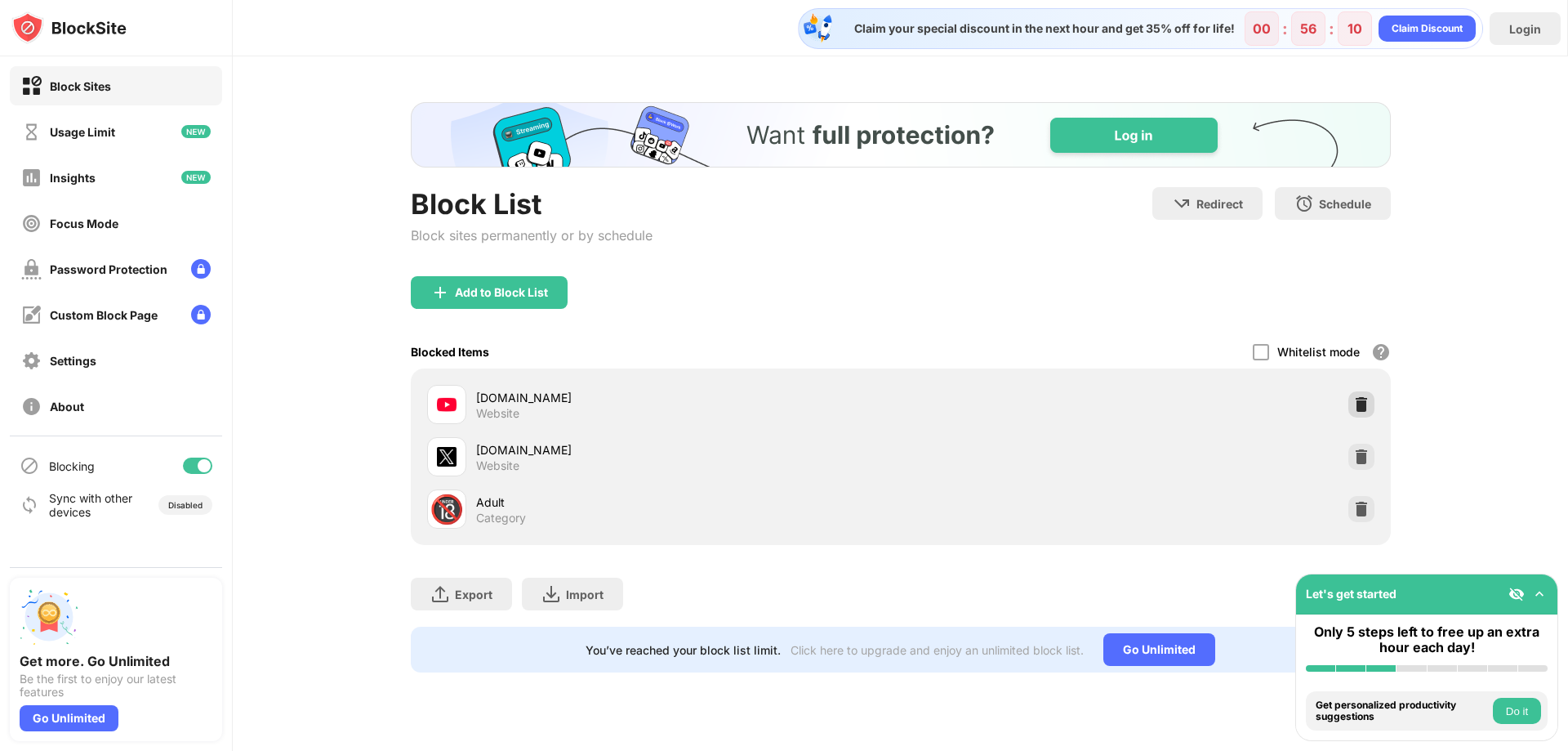
click at [1366, 409] on img at bounding box center [1361, 404] width 16 height 16
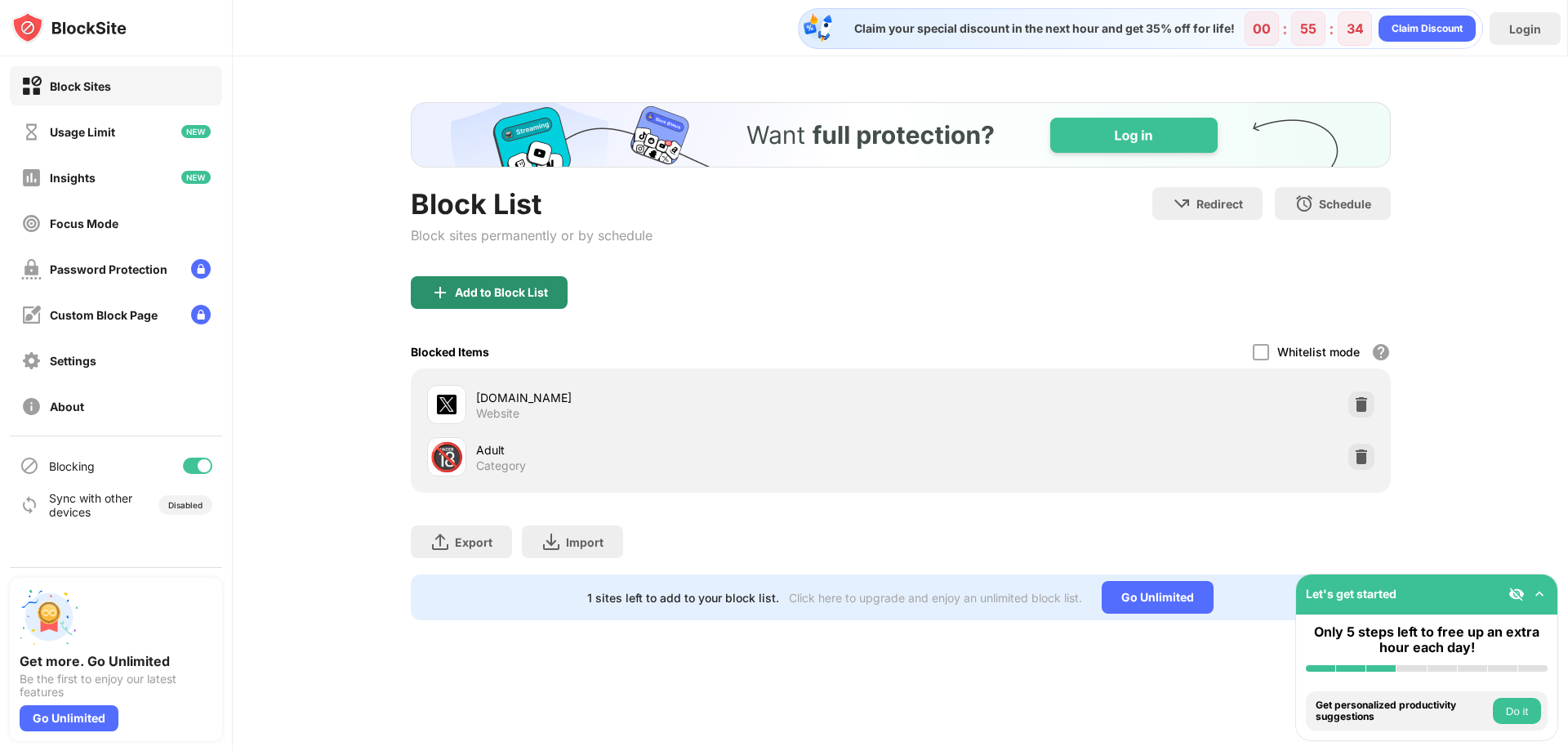
click at [499, 299] on div "Add to Block List" at bounding box center [489, 293] width 157 height 33
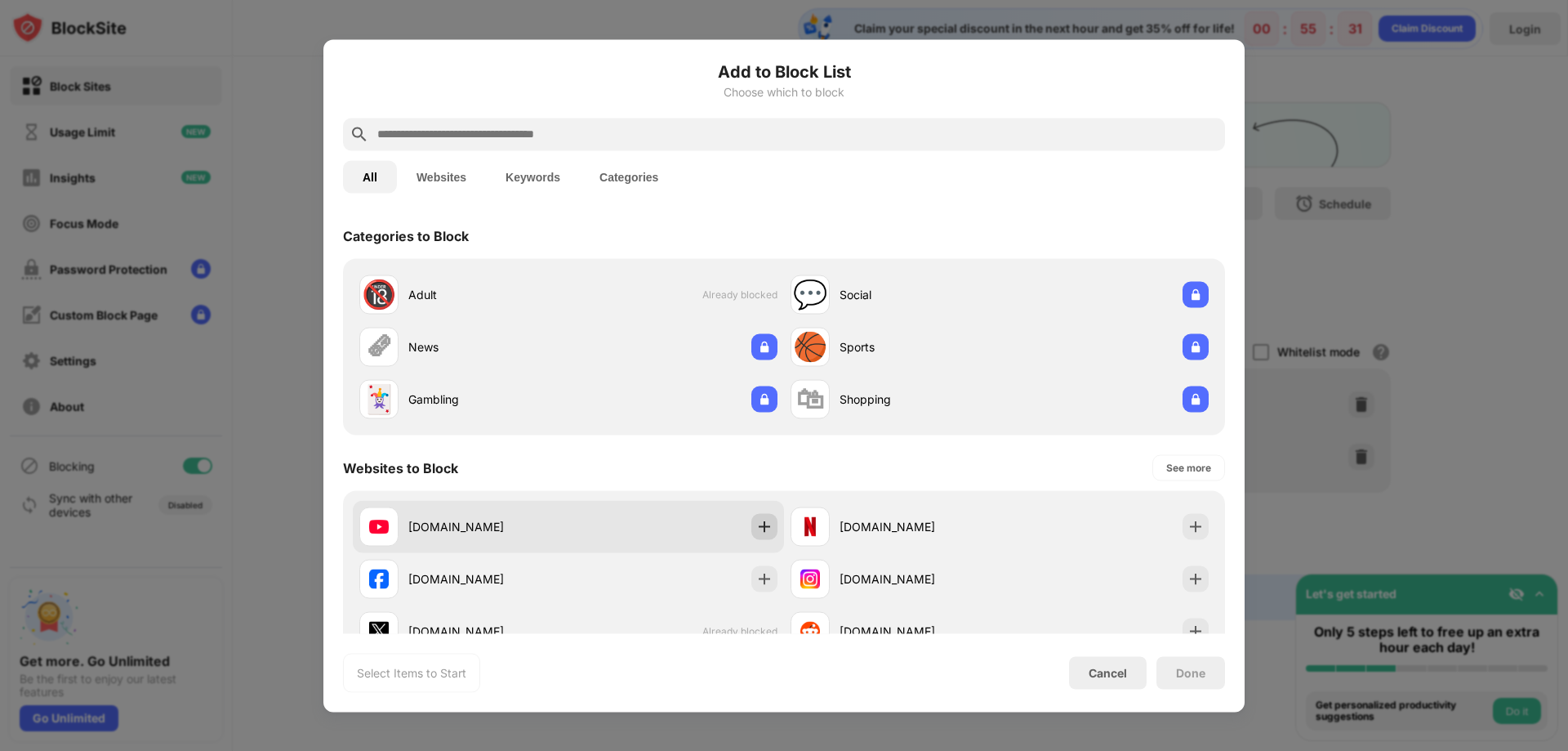
click at [758, 526] on img at bounding box center [764, 526] width 16 height 16
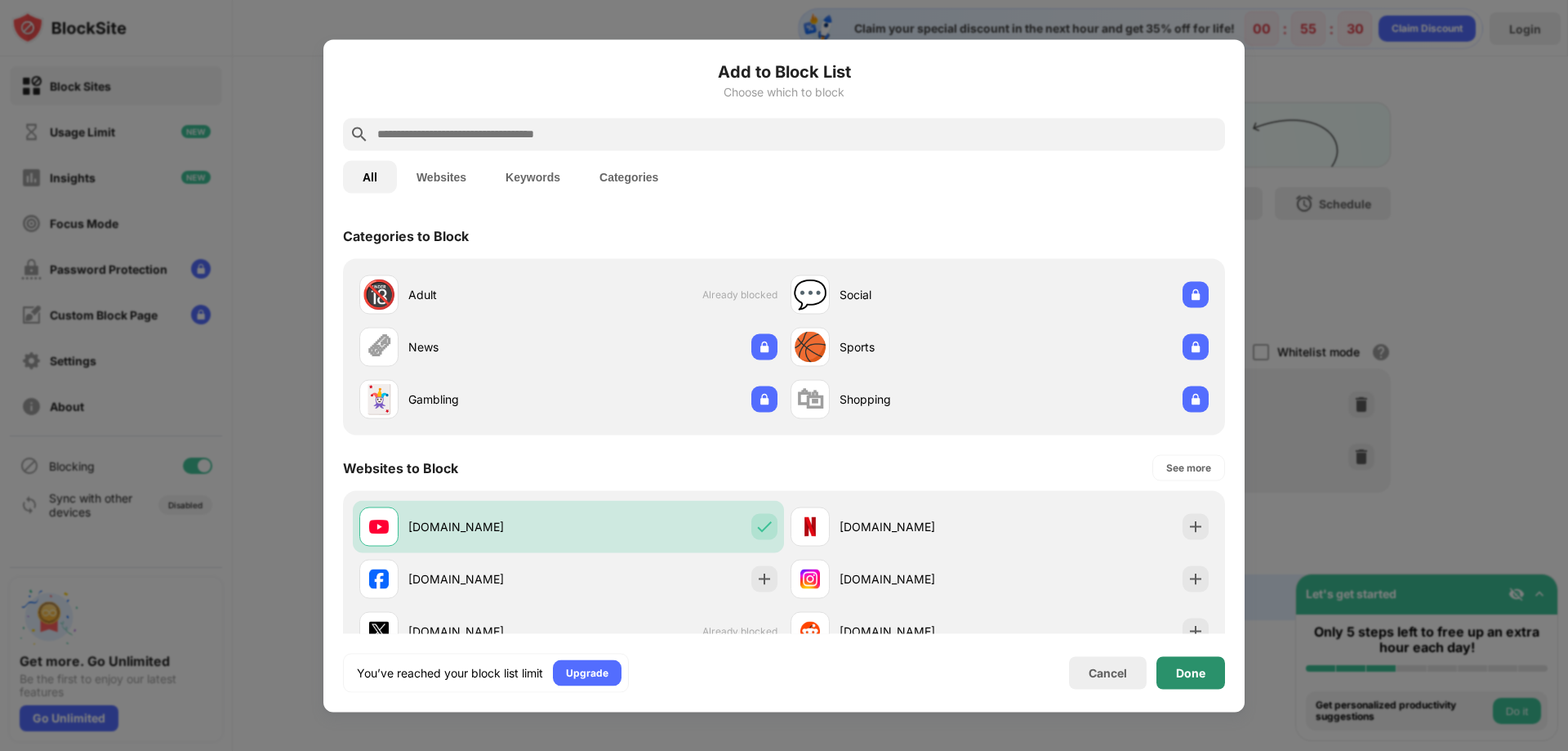
click at [1187, 671] on div "Done" at bounding box center [1191, 673] width 30 height 13
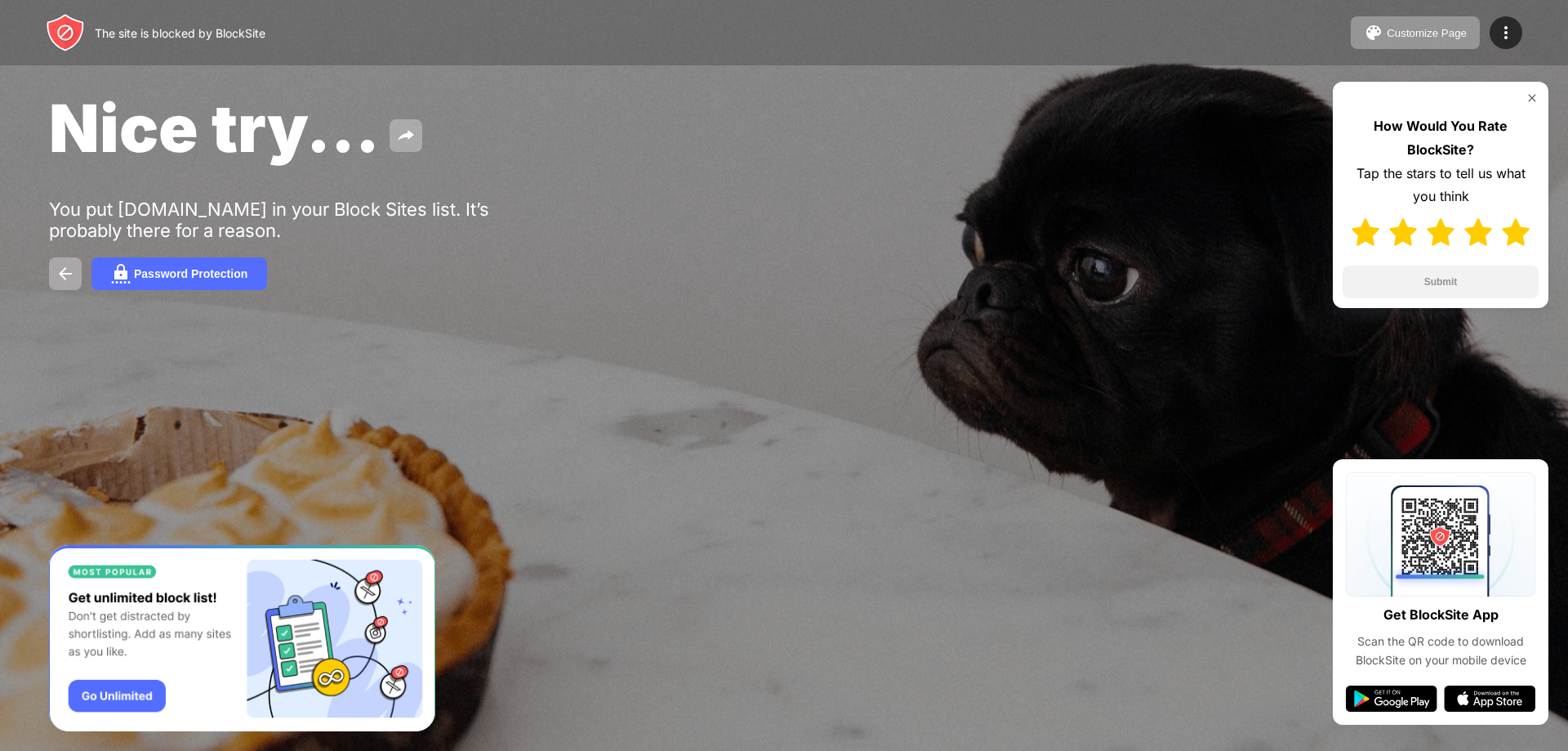
click at [1522, 232] on img at bounding box center [1515, 232] width 28 height 28
click at [1447, 283] on button "Submit" at bounding box center [1441, 282] width 196 height 33
